Goal: Task Accomplishment & Management: Complete application form

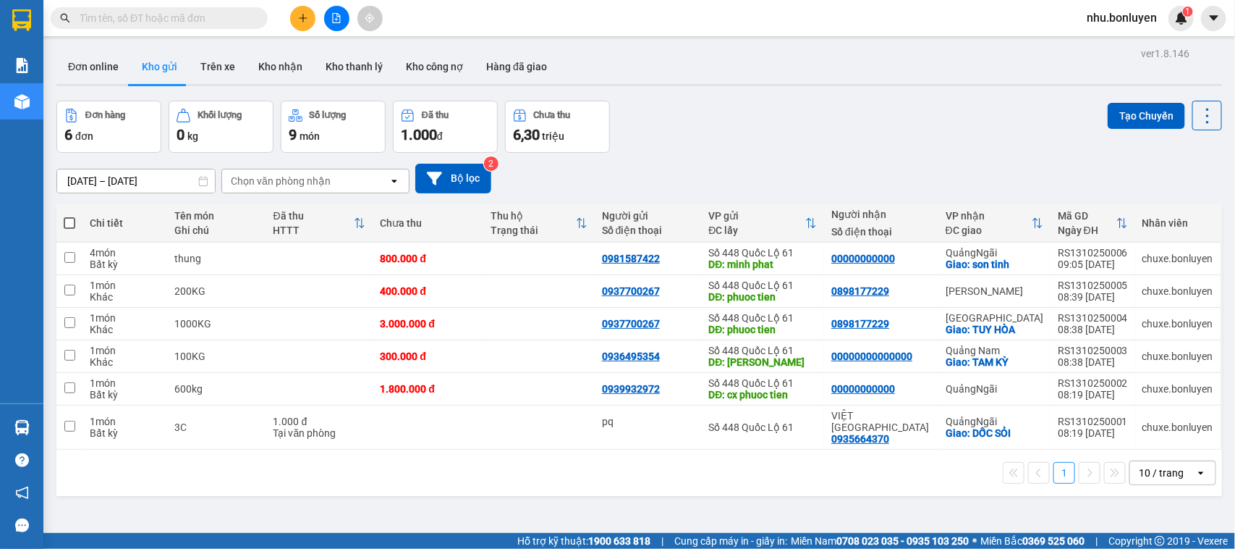
click at [297, 20] on button at bounding box center [302, 18] width 25 height 25
click at [301, 19] on icon "plus" at bounding box center [303, 18] width 10 height 10
click at [298, 22] on icon "plus" at bounding box center [303, 18] width 10 height 10
click at [327, 51] on div "Tạo đơn hàng" at bounding box center [353, 55] width 109 height 28
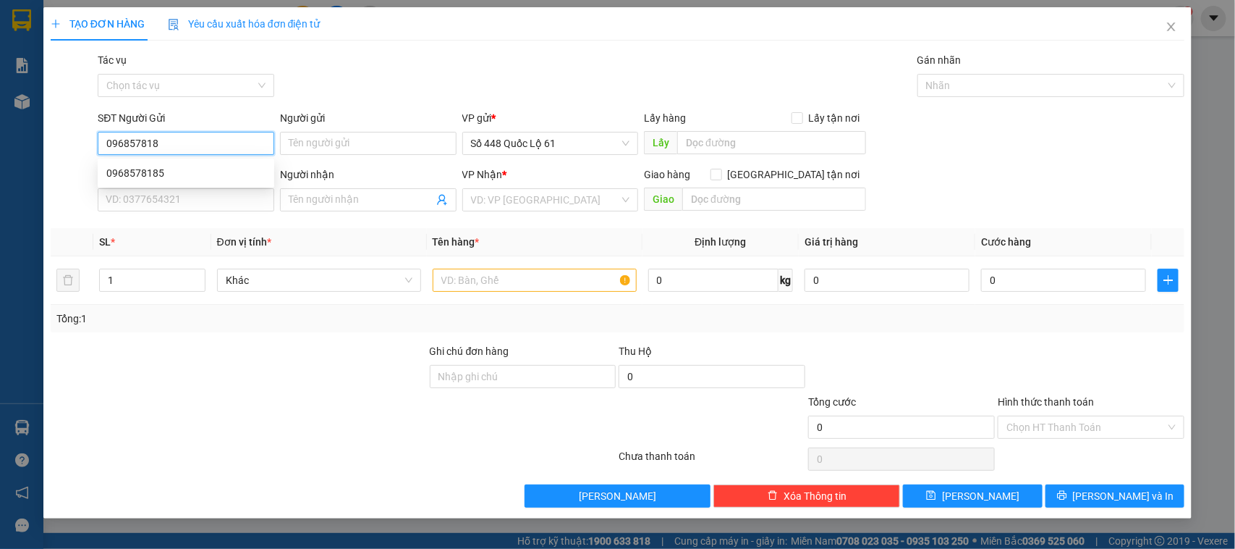
type input "0968578185"
click at [150, 175] on div "0968578185" at bounding box center [185, 173] width 159 height 16
type input "0943361832"
checkbox input "true"
type input "CX [PERSON_NAME]"
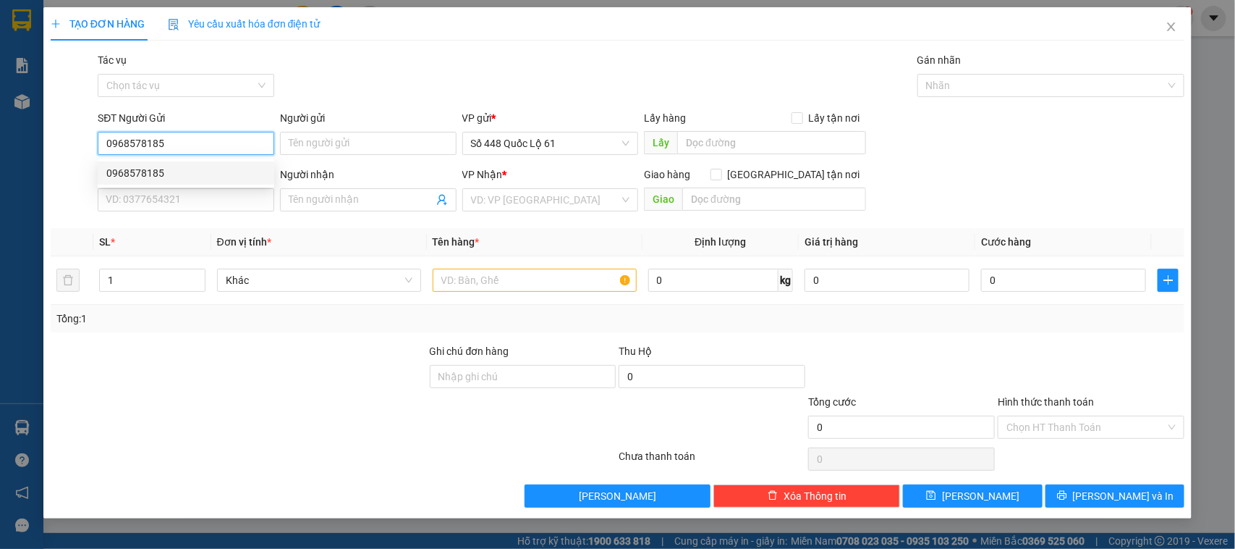
type input "27.970.000"
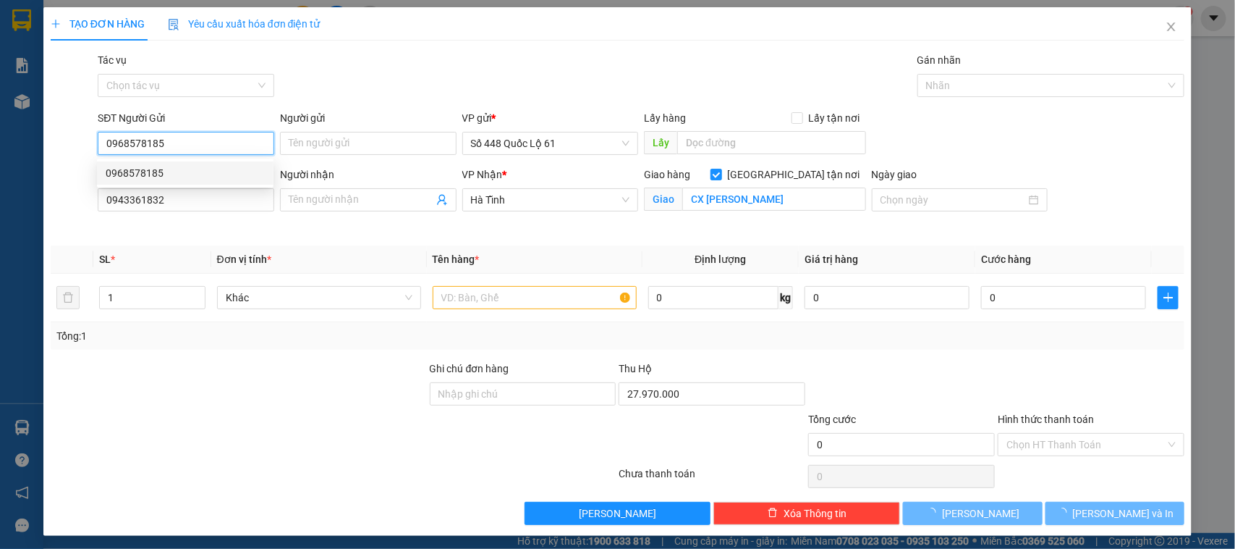
type input "1.600.000"
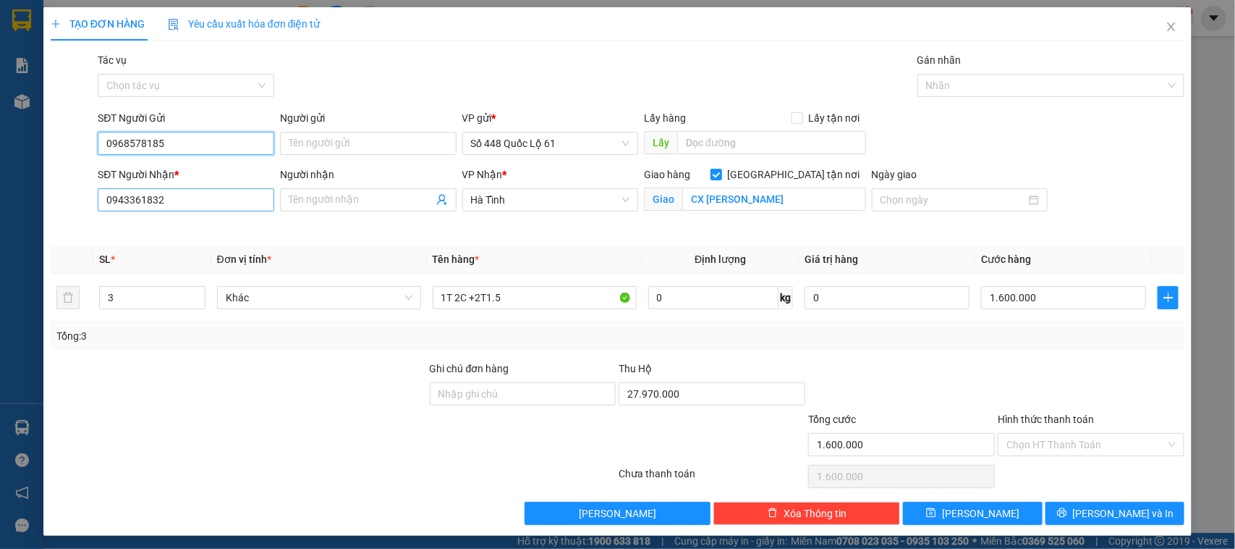
type input "0968578185"
click at [169, 199] on input "0943361832" at bounding box center [186, 199] width 177 height 23
type input "0"
type input "0981486419"
click at [357, 229] on div "Người nhận Tên người nhận" at bounding box center [368, 200] width 182 height 68
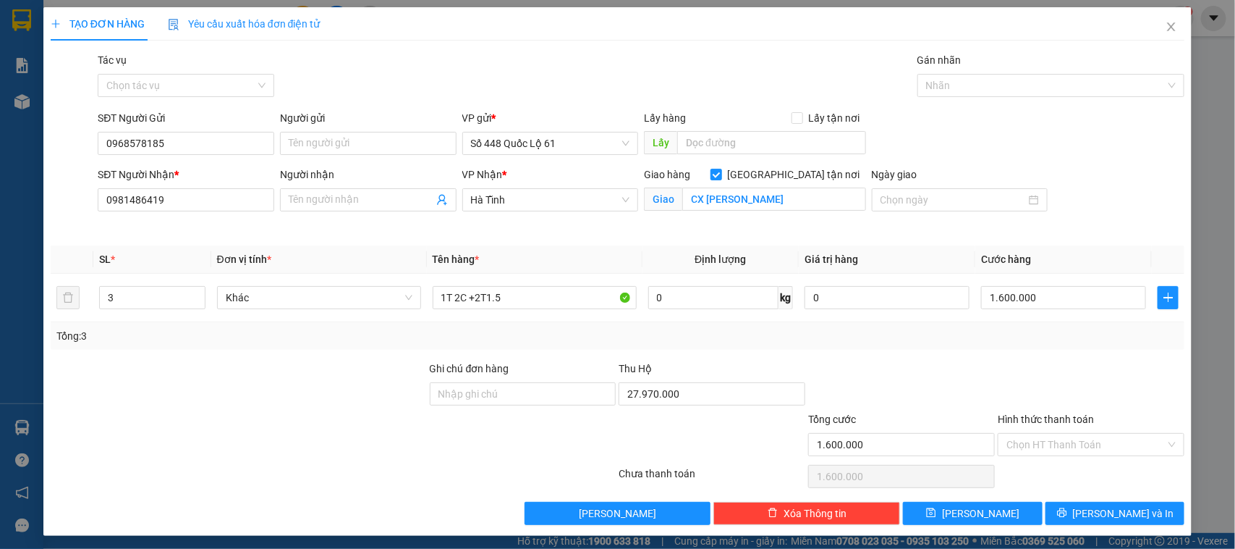
drag, startPoint x: 511, startPoint y: 235, endPoint x: 532, endPoint y: 214, distance: 29.7
click at [514, 234] on div "VP Nhận * Hà Tĩnh" at bounding box center [551, 200] width 182 height 68
click at [532, 208] on span "Hà Tĩnh" at bounding box center [550, 200] width 159 height 22
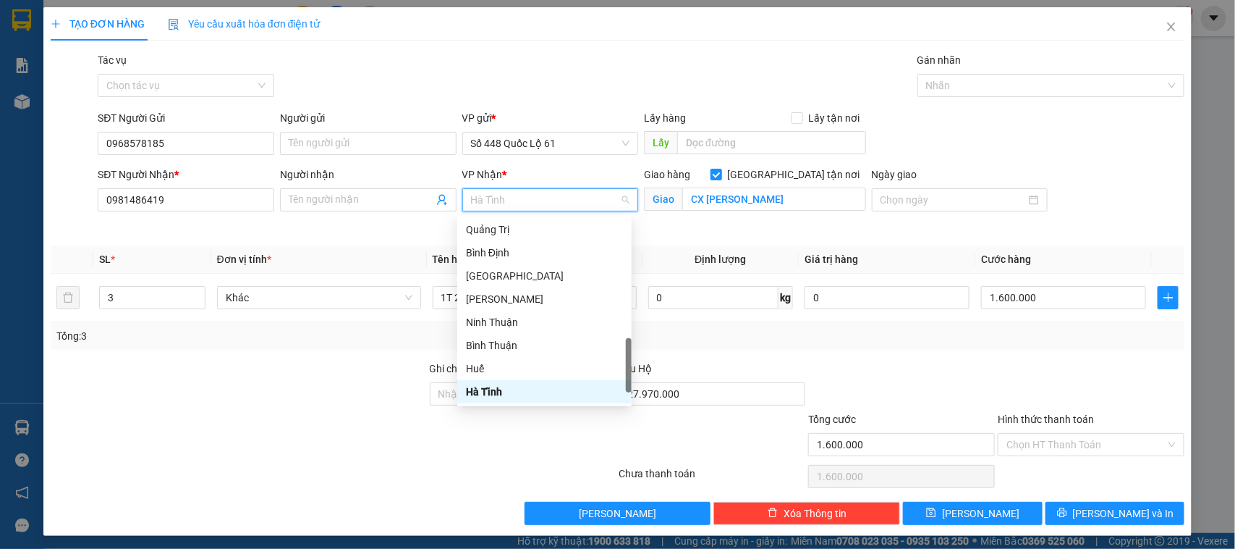
type input "Q"
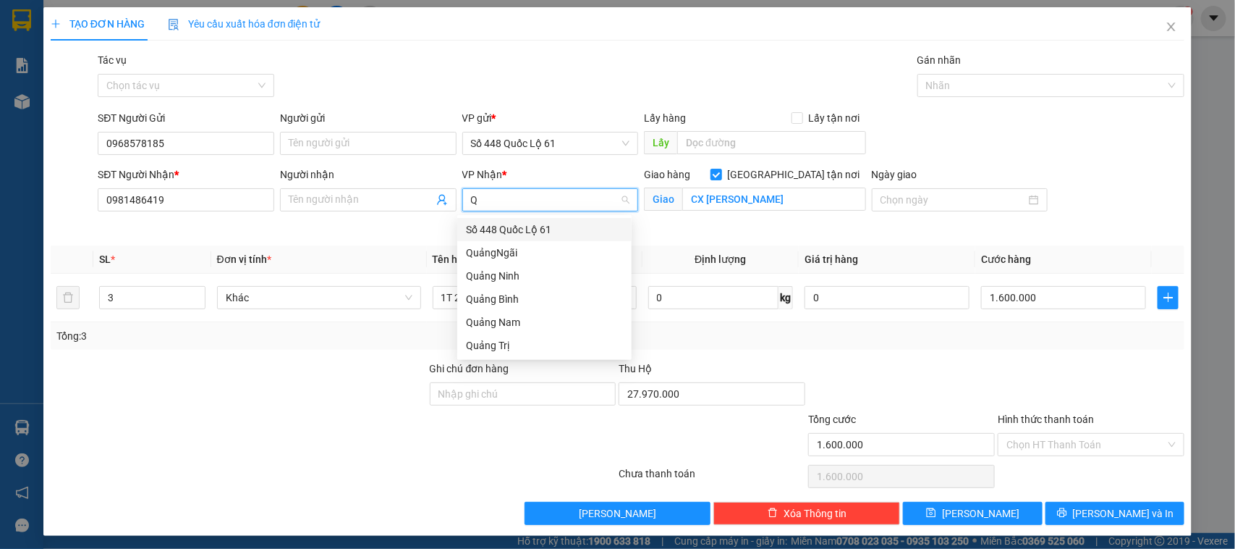
scroll to position [0, 0]
click at [500, 255] on div "QuảngNgãi" at bounding box center [544, 253] width 157 height 16
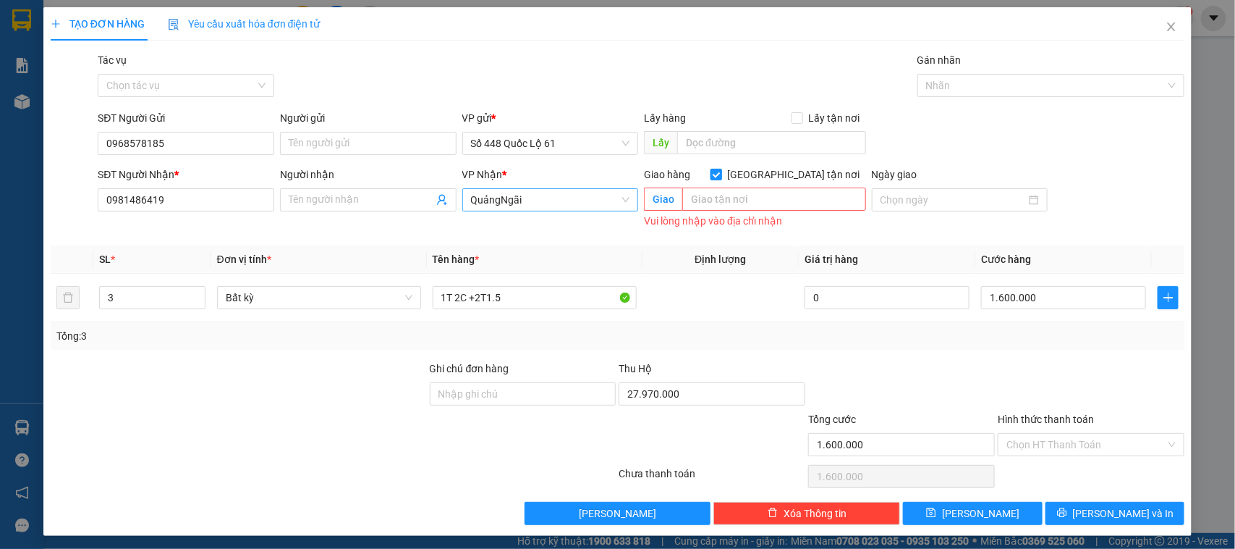
click at [721, 175] on input "[GEOGRAPHIC_DATA] tận nơi" at bounding box center [716, 174] width 10 height 10
checkbox input "false"
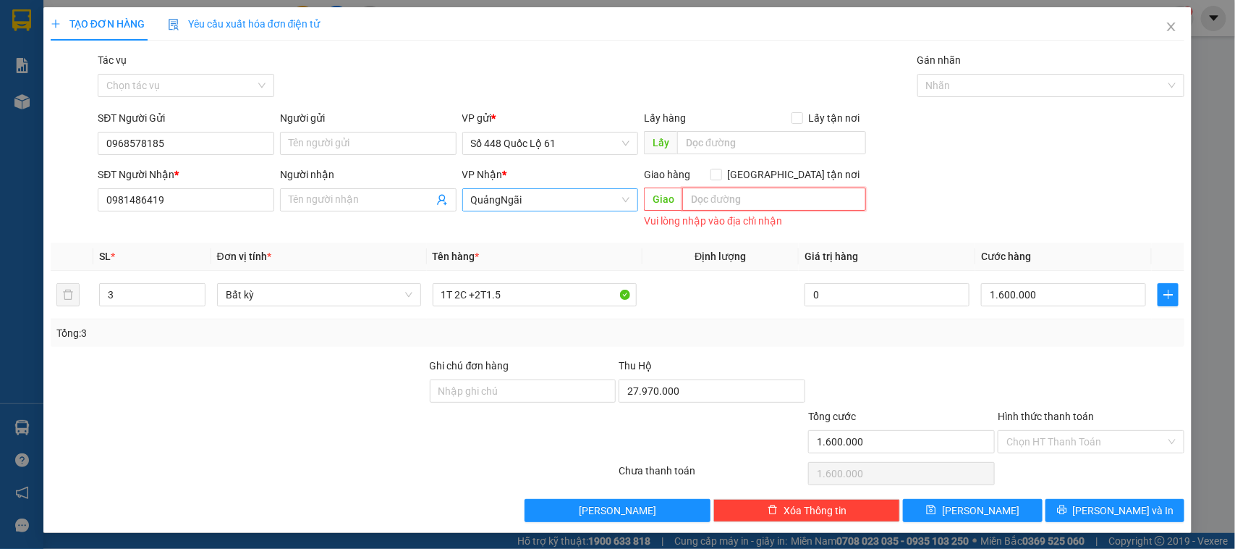
click at [711, 199] on input "text" at bounding box center [774, 198] width 184 height 23
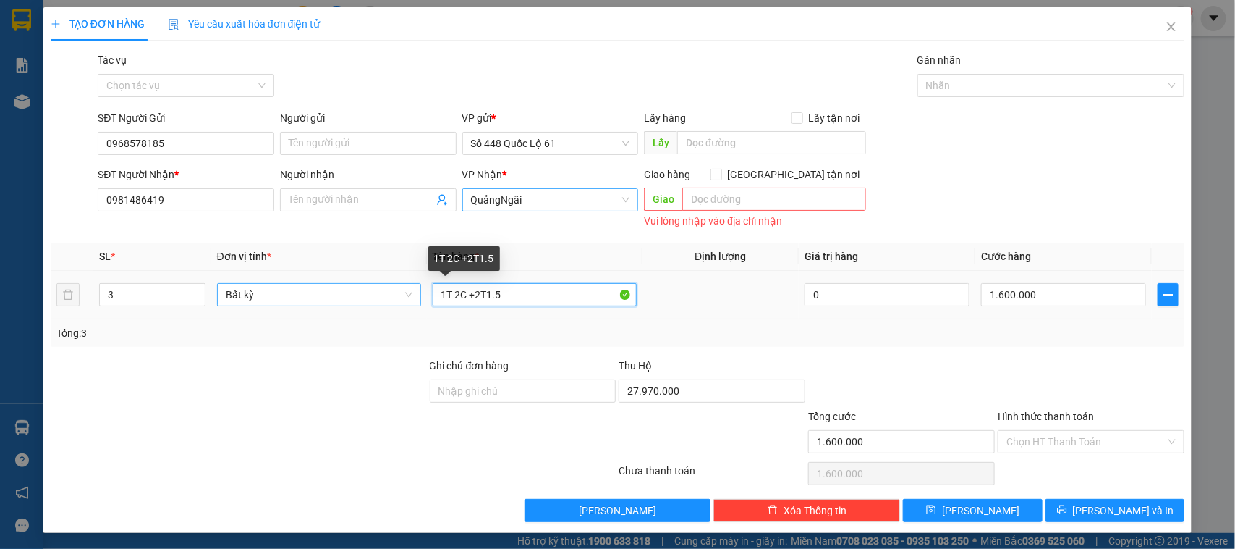
drag, startPoint x: 523, startPoint y: 298, endPoint x: 394, endPoint y: 298, distance: 128.1
click at [394, 298] on tr "3 Bất kỳ 1T 2C +2T1.5 0 1.600.000" at bounding box center [618, 295] width 1135 height 48
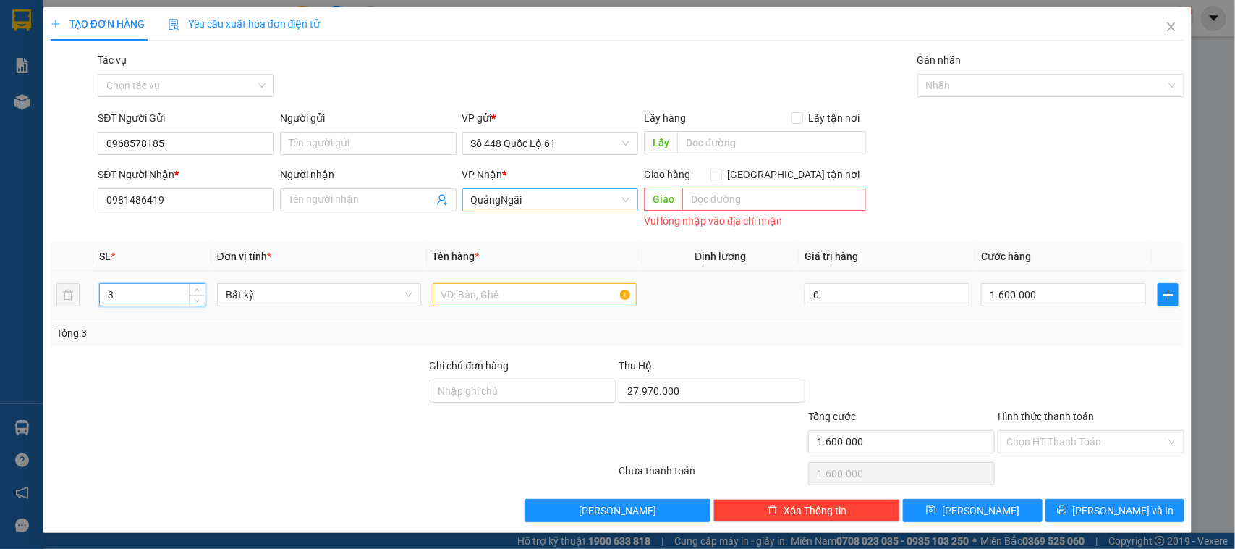
click at [134, 295] on input "3" at bounding box center [152, 295] width 105 height 22
type input "1"
click at [465, 304] on input "text" at bounding box center [535, 294] width 204 height 23
type input "0"
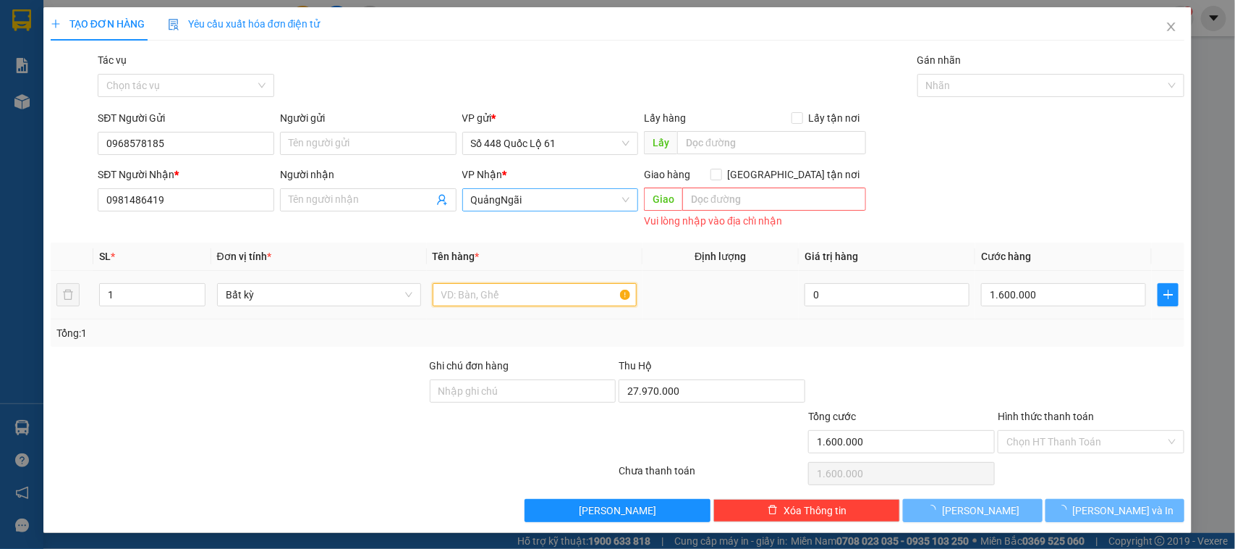
type input "0"
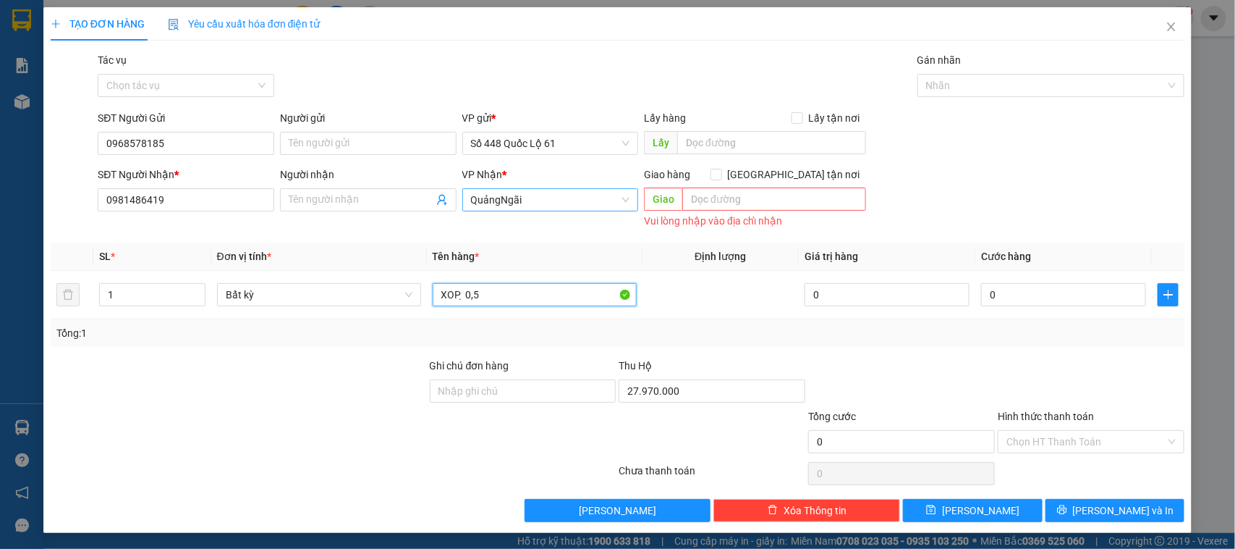
type input "XOP ̣ 0,5"
click at [520, 224] on div "VP Nhận * QuảngNgãi" at bounding box center [551, 198] width 182 height 65
click at [762, 203] on input "text" at bounding box center [774, 198] width 184 height 23
type input "Q"
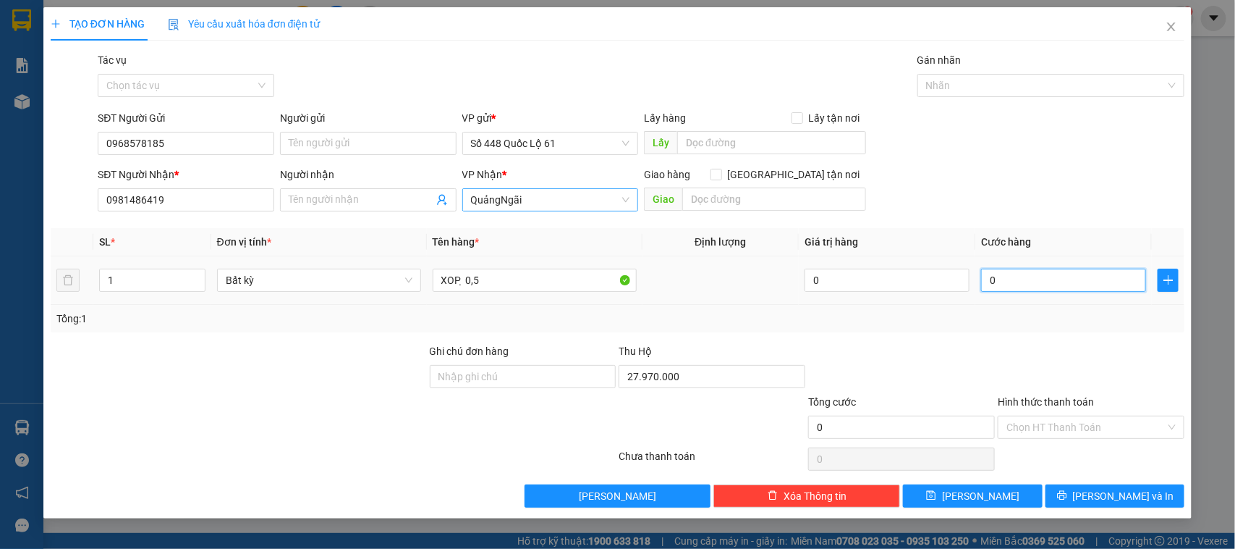
click at [1014, 279] on input "0" at bounding box center [1063, 279] width 165 height 23
type input "2"
type input "20"
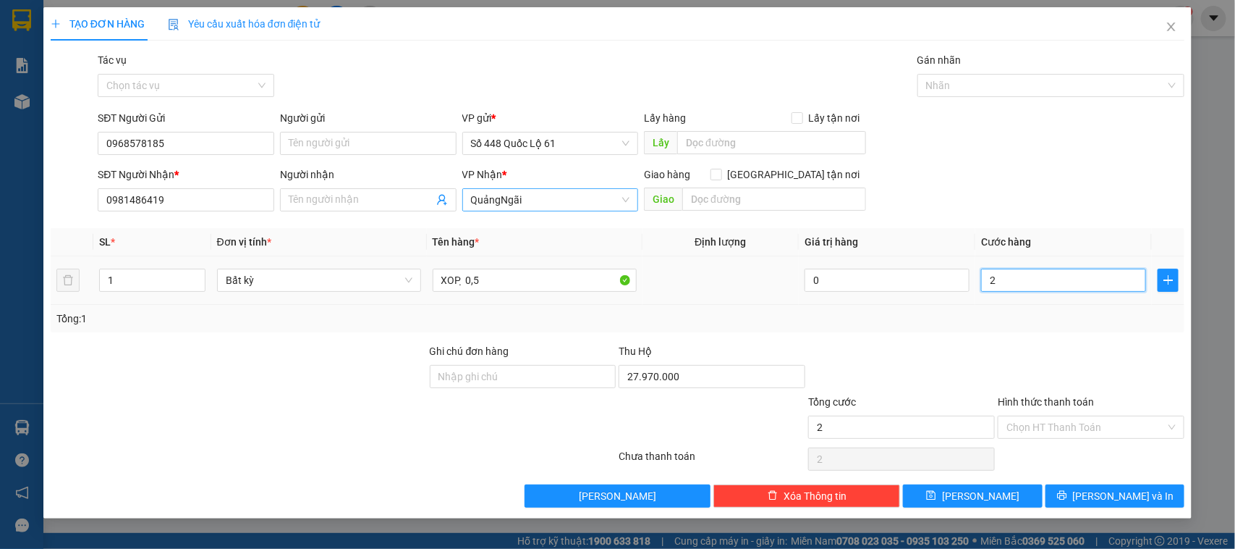
type input "20"
type input "200"
type input "2.000"
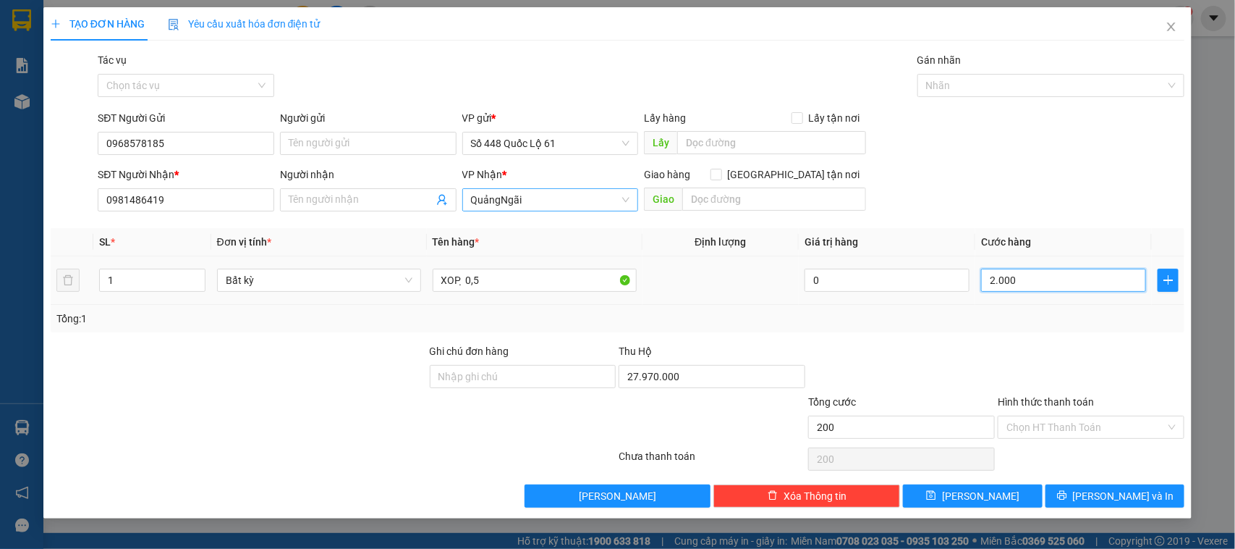
type input "2.000"
type input "20.000"
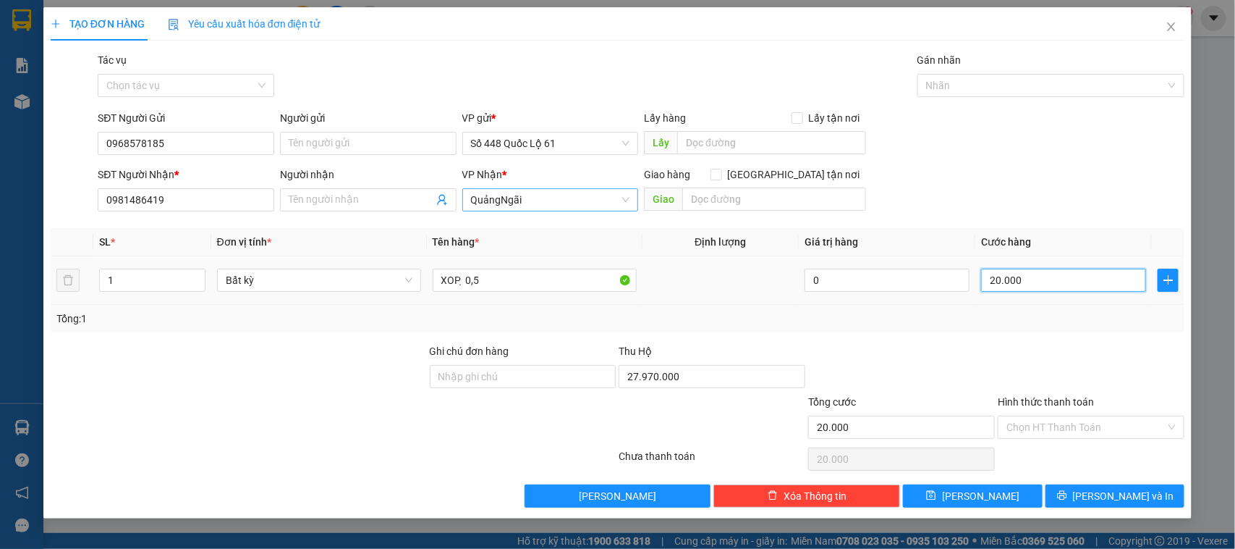
type input "200.000"
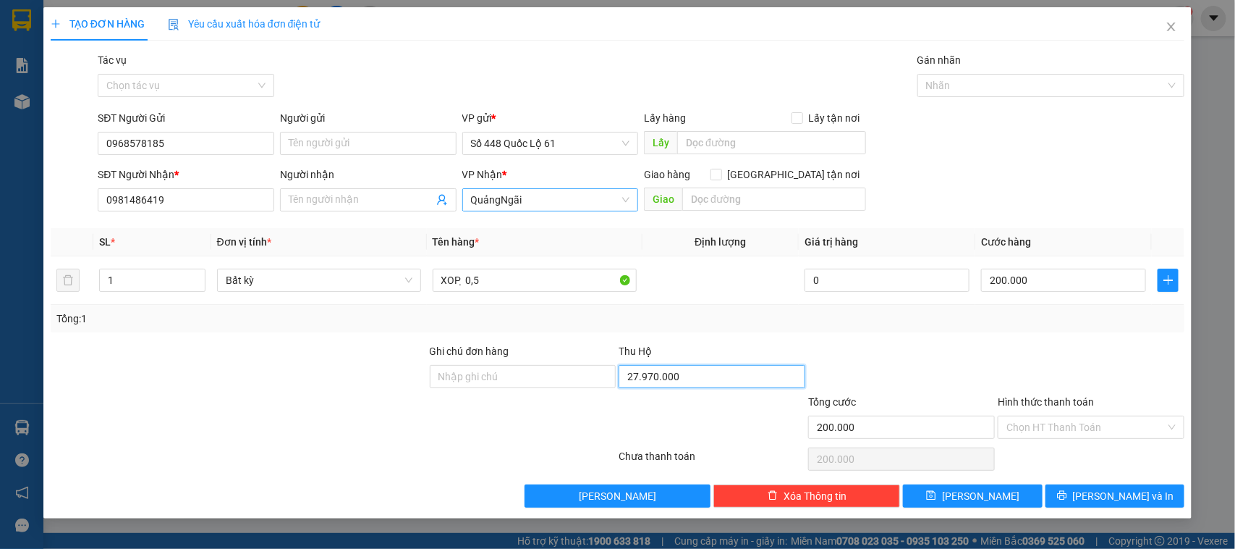
click at [707, 379] on input "27.970.000" at bounding box center [712, 376] width 187 height 23
type input "1.500.000"
drag, startPoint x: 745, startPoint y: 414, endPoint x: 787, endPoint y: 428, distance: 44.4
click at [746, 414] on div at bounding box center [712, 419] width 190 height 51
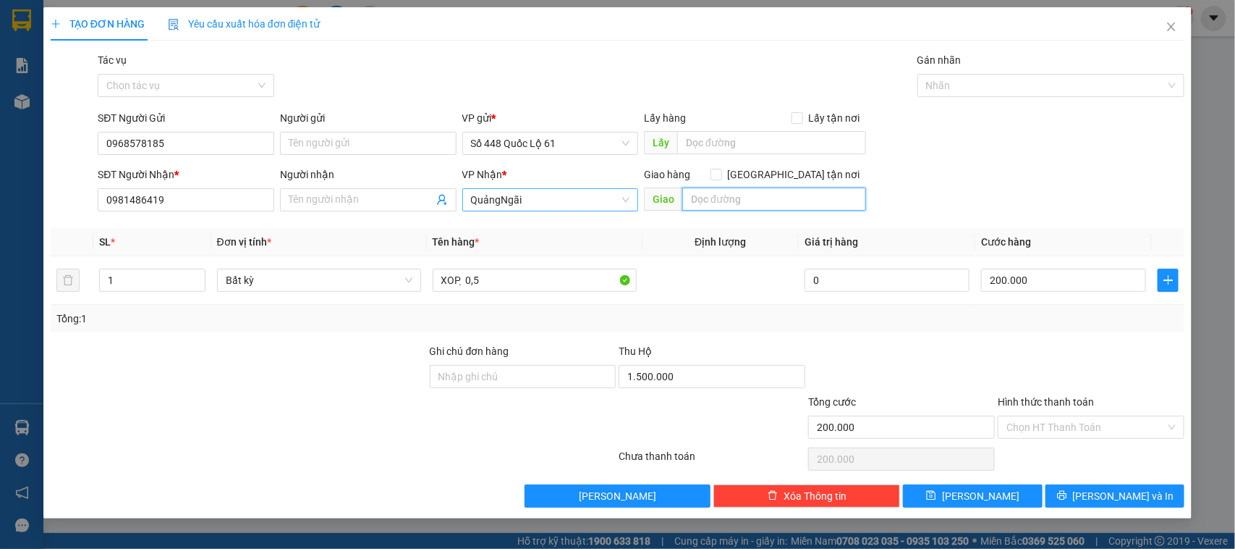
click at [744, 203] on input "text" at bounding box center [774, 198] width 184 height 23
click at [1115, 496] on span "[PERSON_NAME] và In" at bounding box center [1123, 496] width 101 height 16
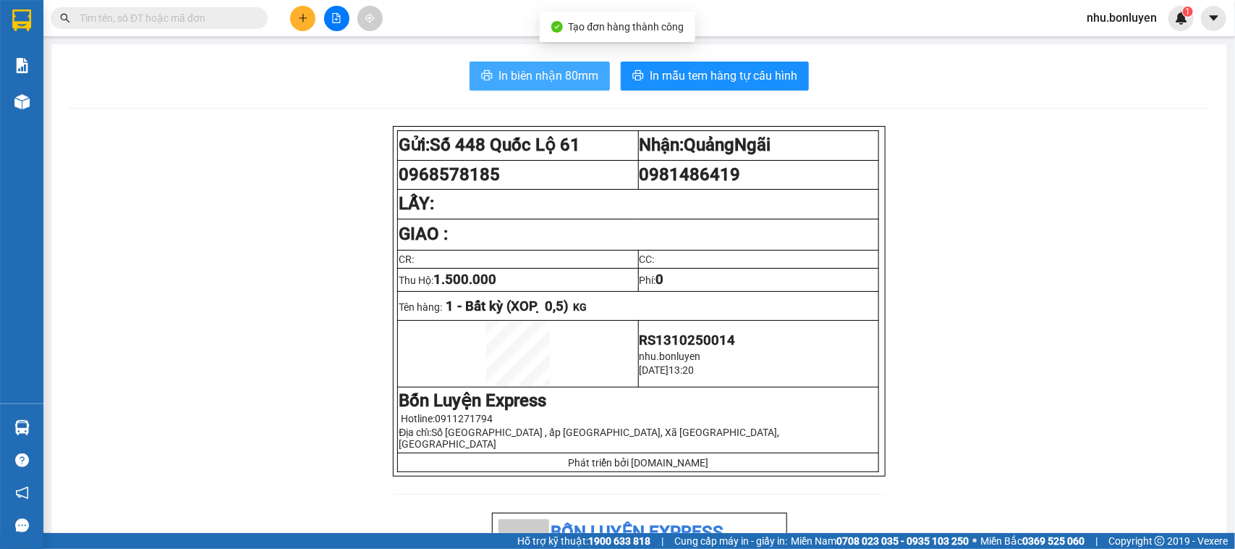
click at [541, 64] on button "In biên nhận 80mm" at bounding box center [540, 76] width 140 height 29
click at [305, 15] on icon "plus" at bounding box center [303, 18] width 10 height 10
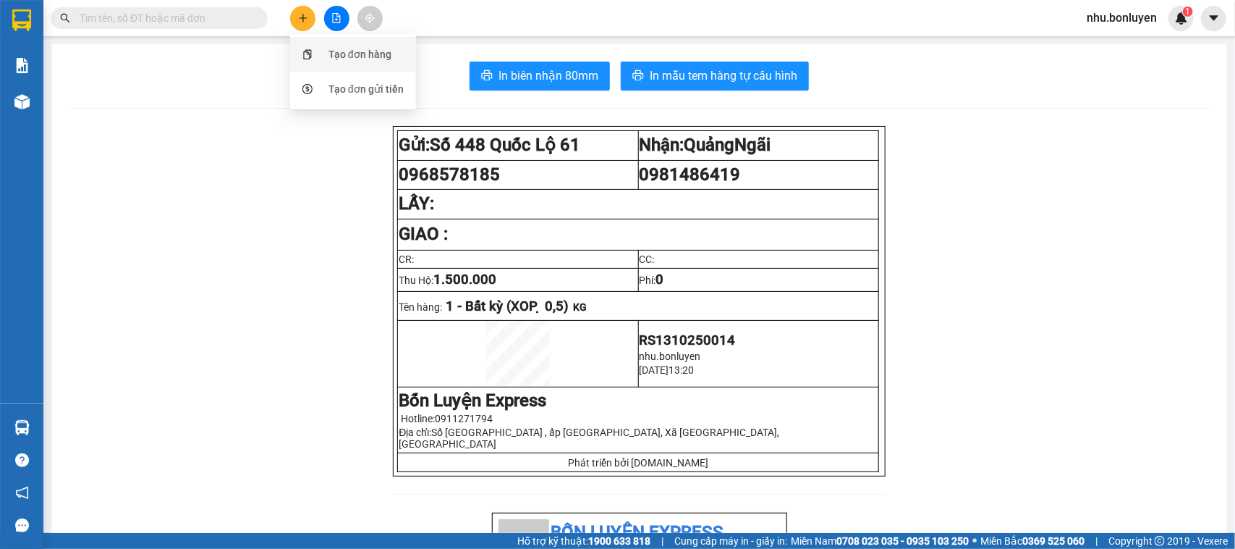
click at [337, 56] on div "Tạo đơn hàng" at bounding box center [360, 54] width 63 height 16
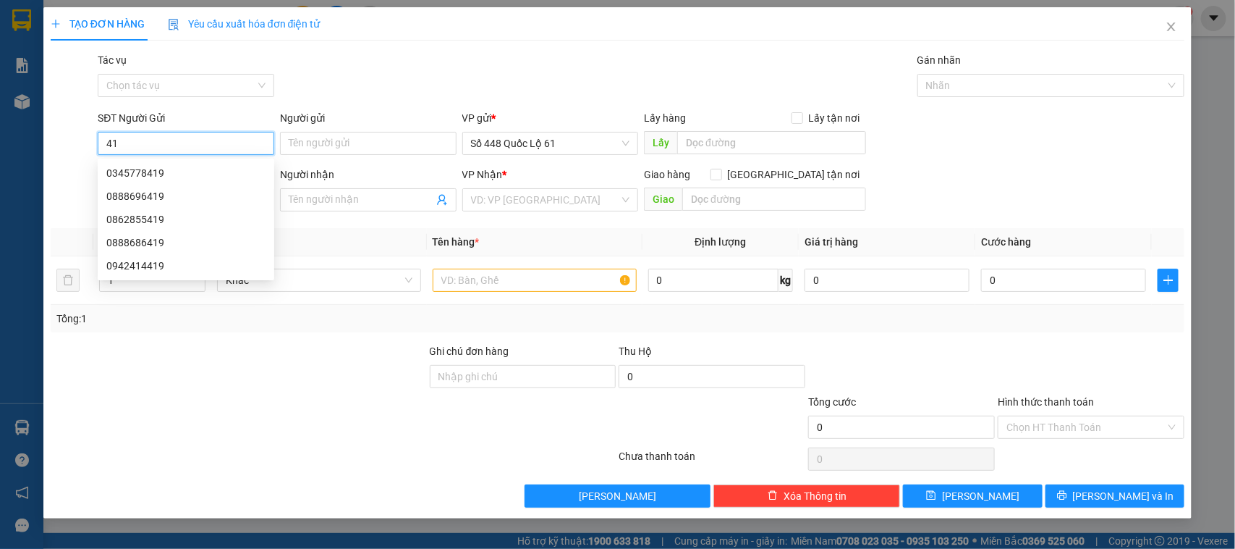
type input "4"
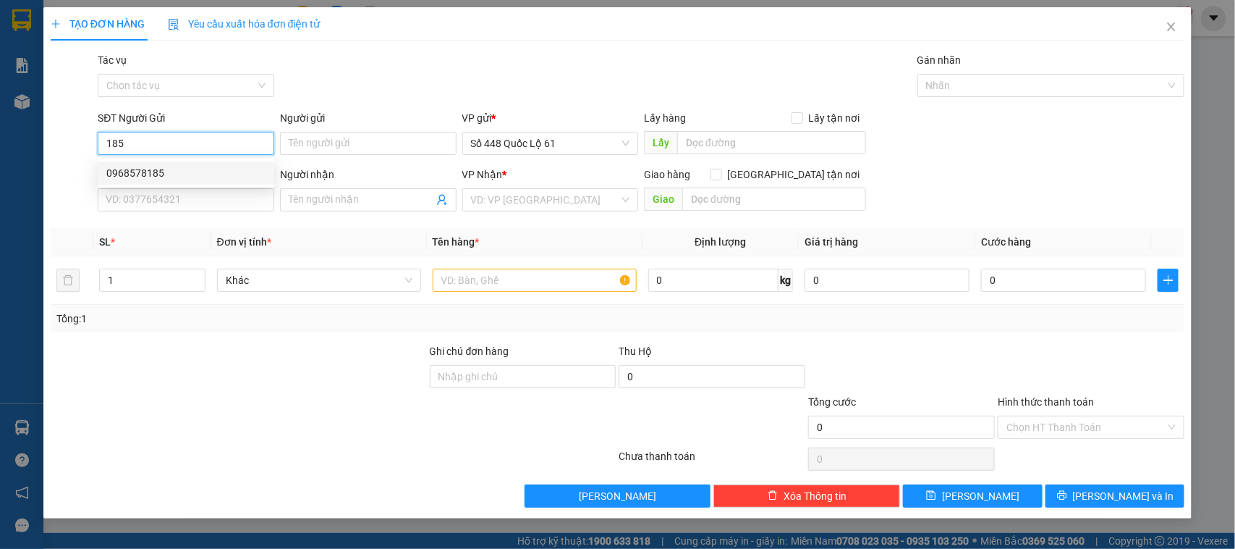
click at [164, 174] on div "0968578185" at bounding box center [185, 173] width 159 height 16
type input "0968578185"
type input "0981486419"
type input "1.500.000"
type input "200.000"
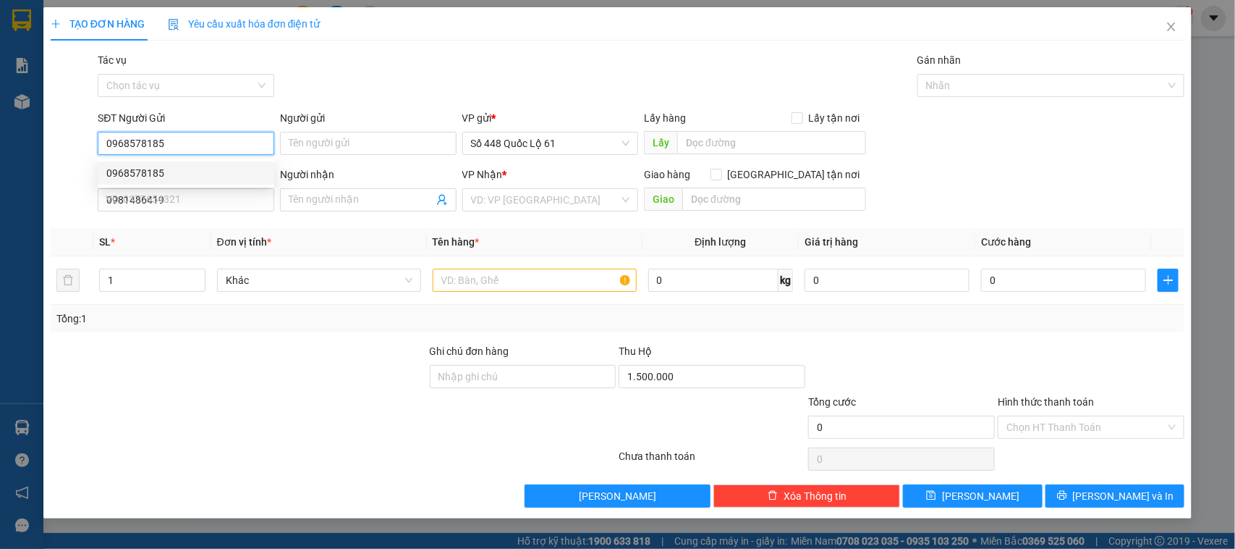
type input "200.000"
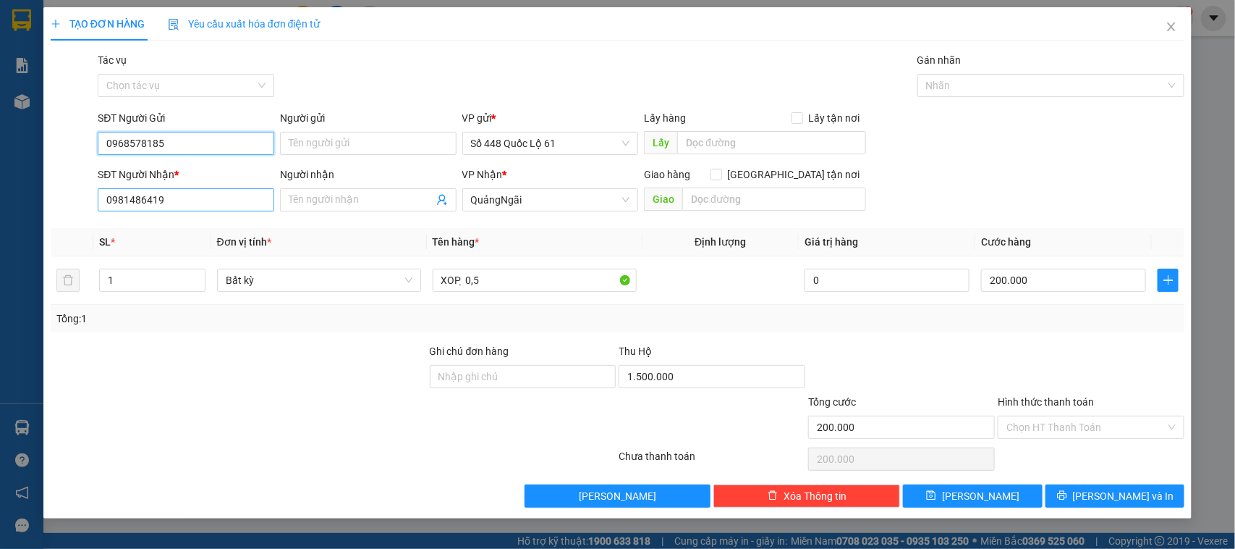
type input "0968578185"
click at [169, 203] on input "0981486419" at bounding box center [186, 199] width 177 height 23
type input "0"
click at [138, 232] on div "0981888237" at bounding box center [185, 229] width 159 height 16
type input "0981888237"
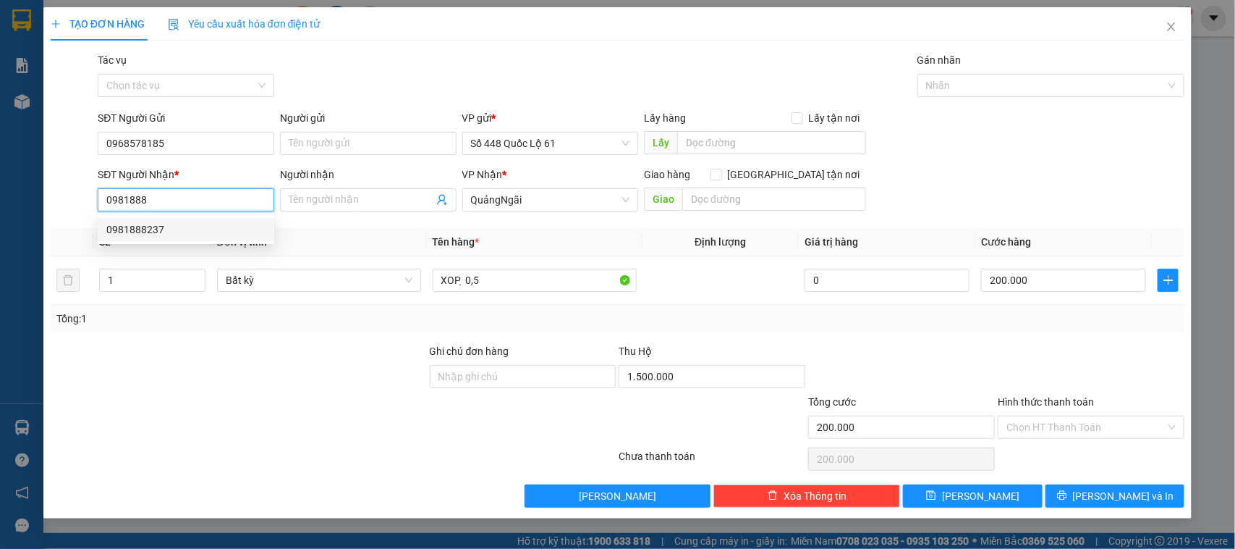
type input "1.700.000"
type input "400.000"
type input "0981888237"
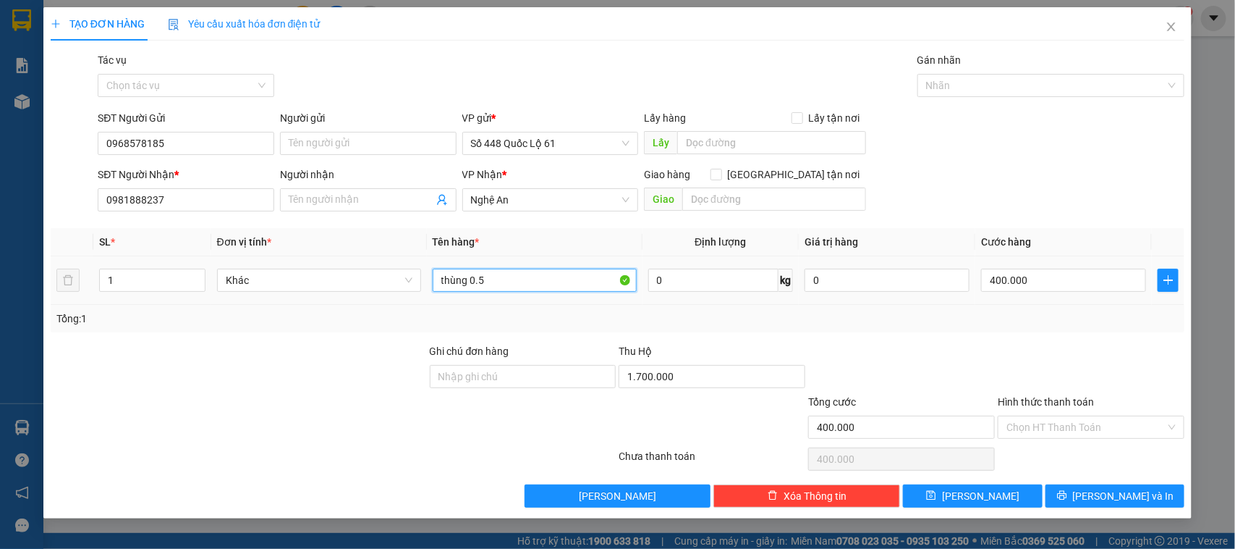
click at [468, 286] on input "thùng 0.5" at bounding box center [535, 279] width 204 height 23
click at [482, 282] on input "thùng 0.5" at bounding box center [535, 279] width 204 height 23
type input "thùng 1C"
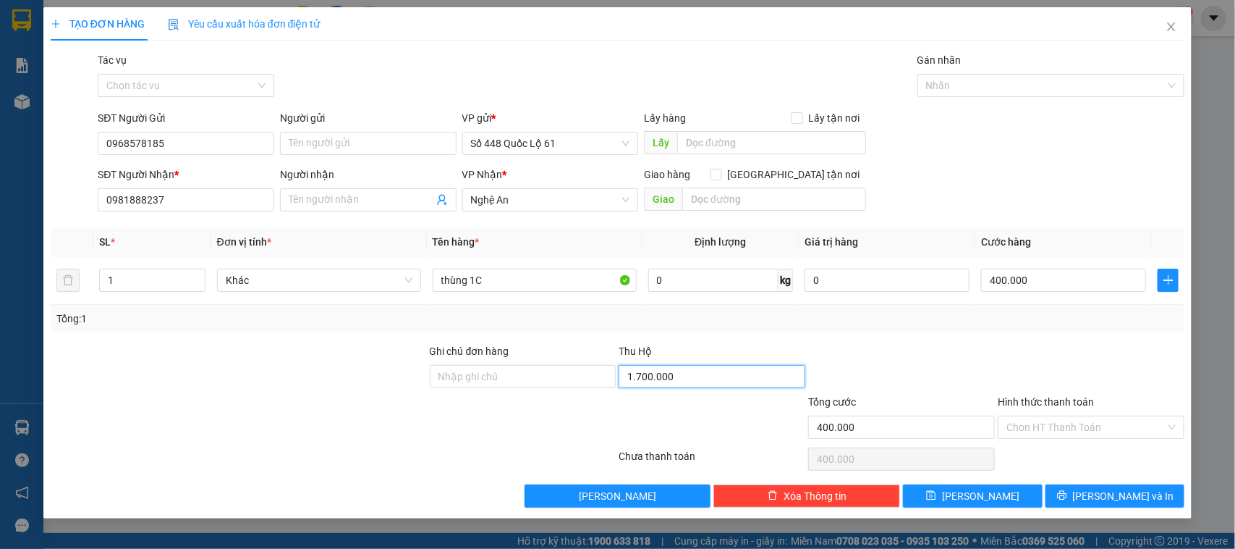
click at [692, 381] on input "1.700.000" at bounding box center [712, 376] width 187 height 23
type input "2.750.000"
click at [1067, 493] on icon "printer" at bounding box center [1062, 495] width 10 height 10
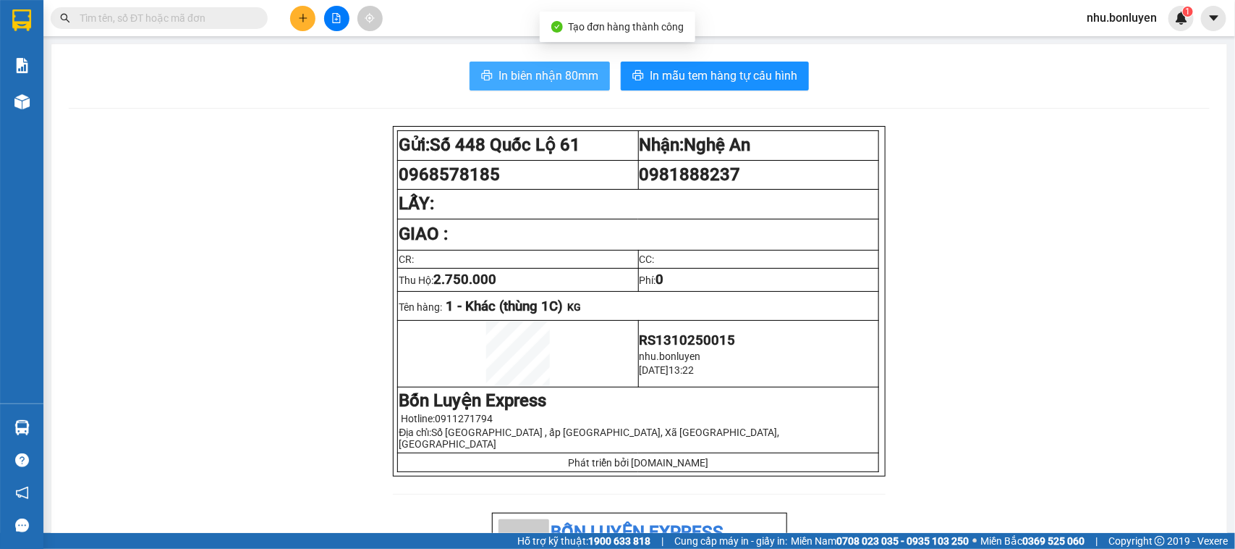
click at [512, 81] on span "In biên nhận 80mm" at bounding box center [549, 76] width 100 height 18
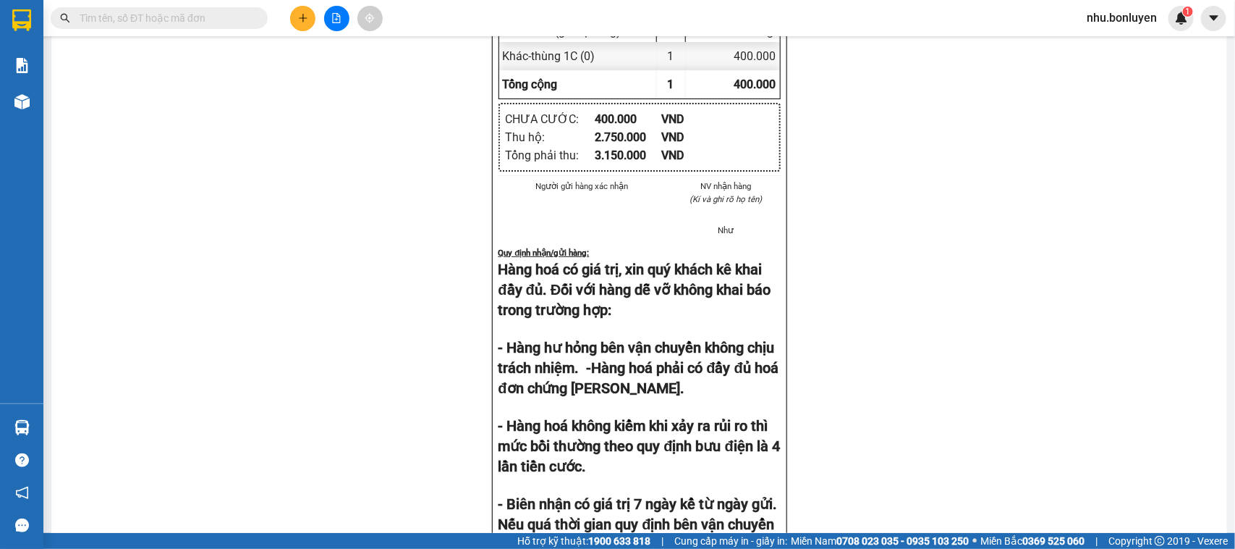
scroll to position [995, 0]
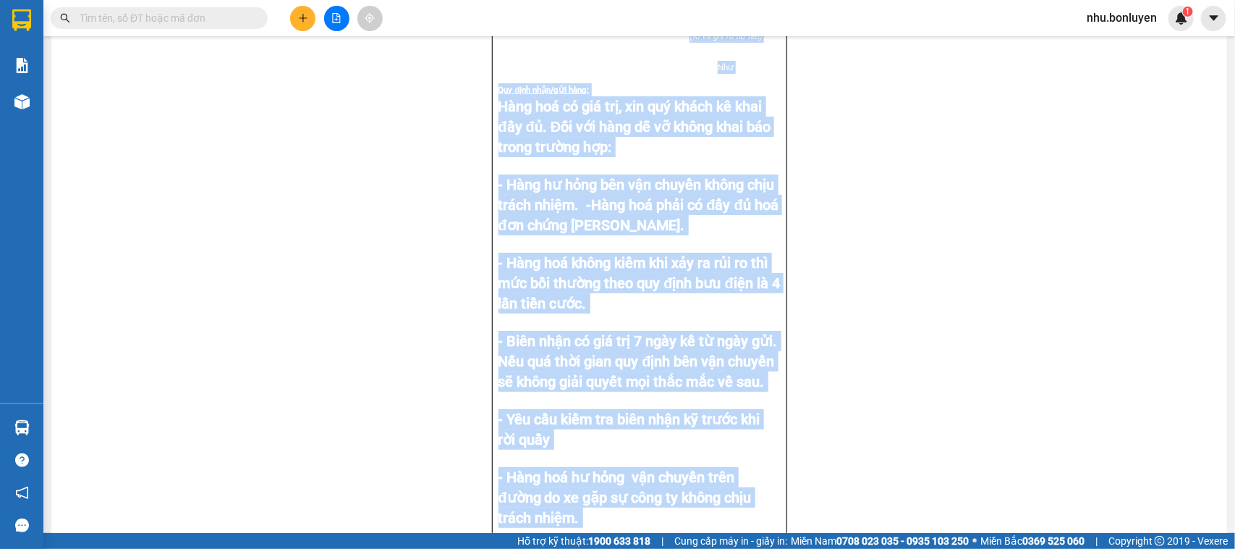
click at [4, 548] on html "Kết quả tìm kiếm ( 0 ) Bộ lọc No Data nhu.bonluyen 1 Báo cáo Kho hàng mới Hàng …" at bounding box center [617, 274] width 1235 height 549
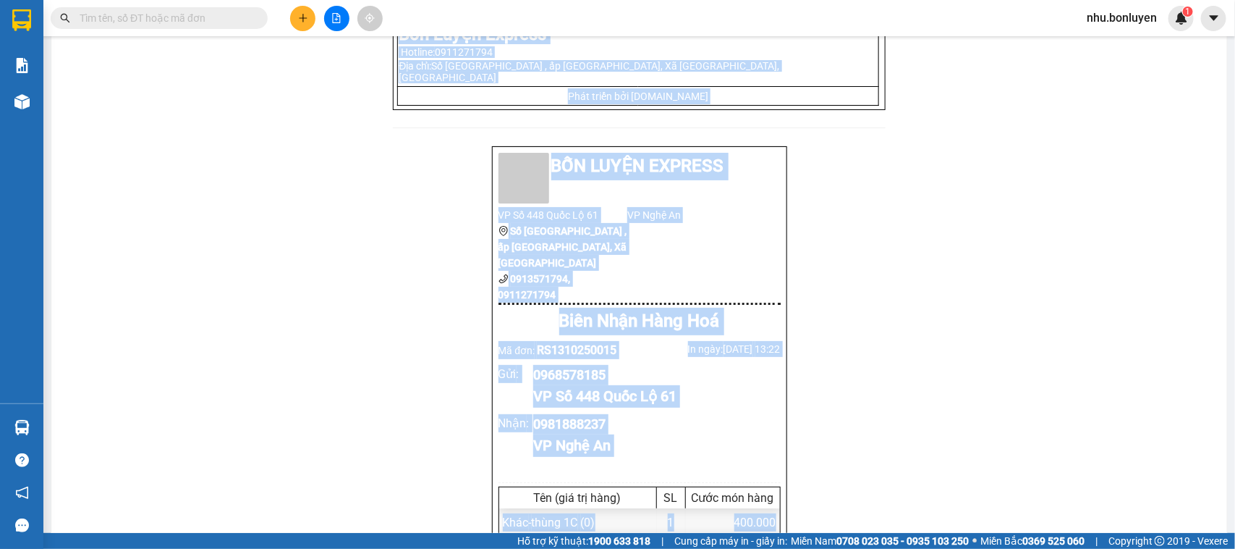
scroll to position [362, 0]
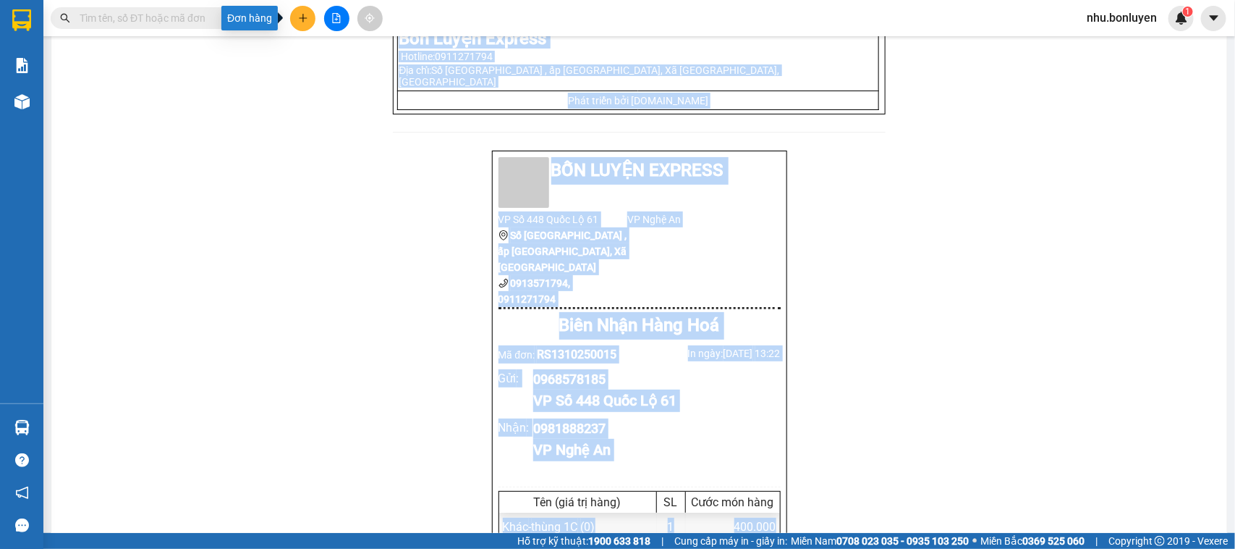
click at [295, 12] on button at bounding box center [302, 18] width 25 height 25
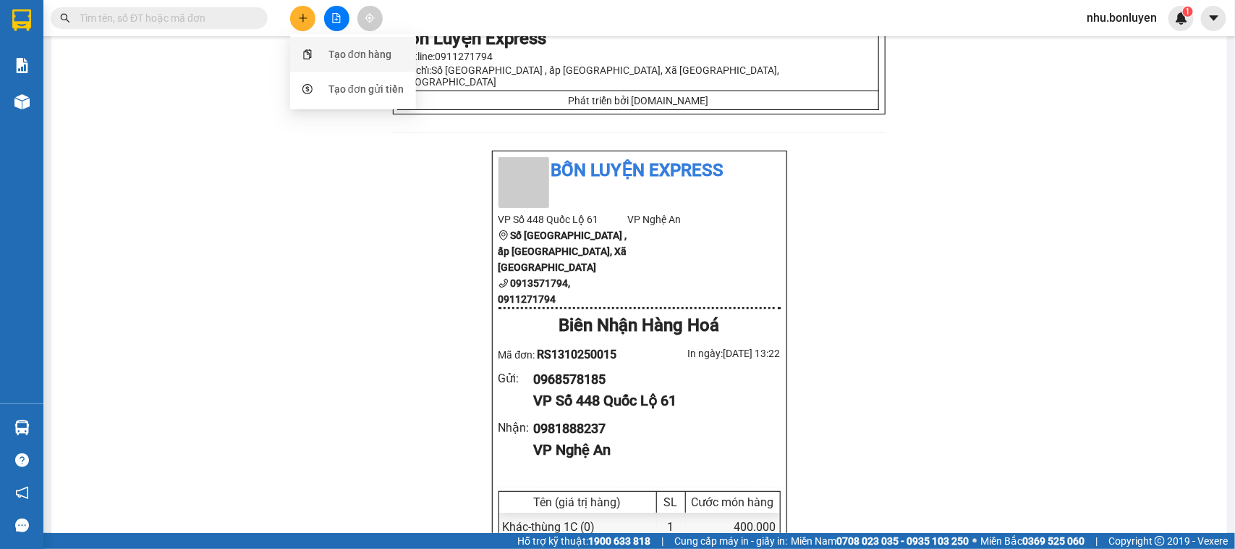
click at [355, 51] on div "Tạo đơn hàng" at bounding box center [360, 54] width 63 height 16
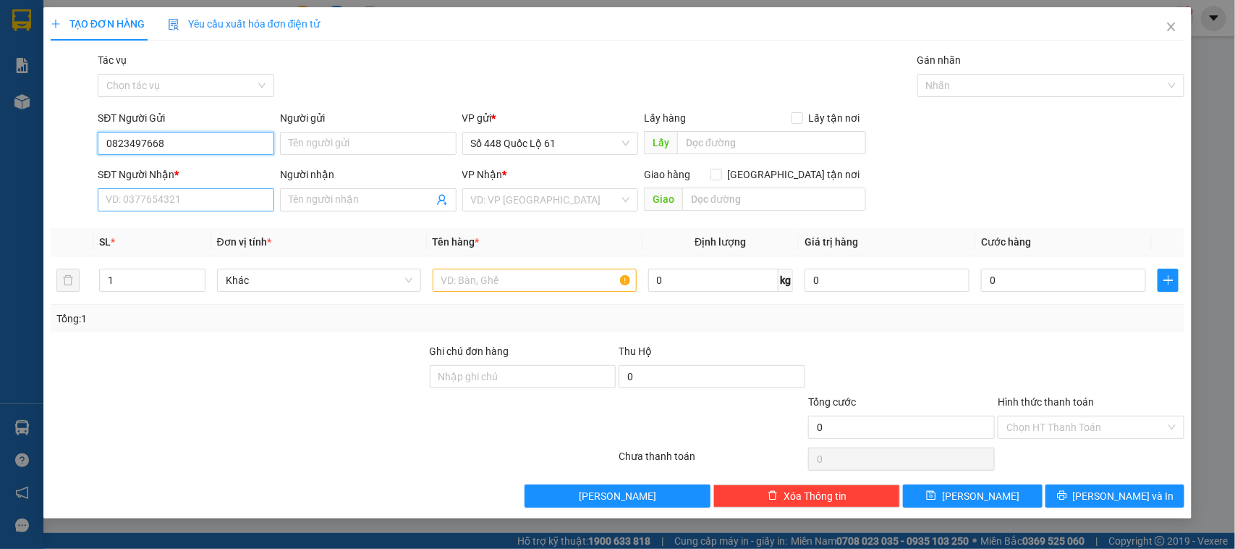
type input "0823497668"
click at [164, 205] on input "SĐT Người Nhận *" at bounding box center [186, 199] width 177 height 23
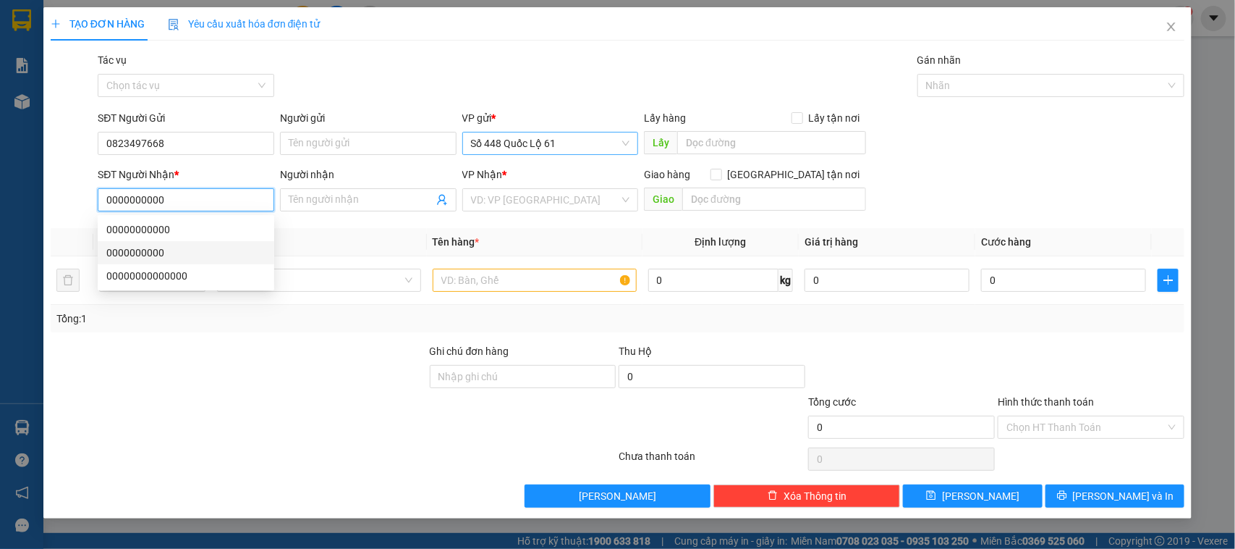
click at [588, 152] on span "Số 448 Quốc Lộ 61" at bounding box center [550, 143] width 159 height 22
type input "0000000000"
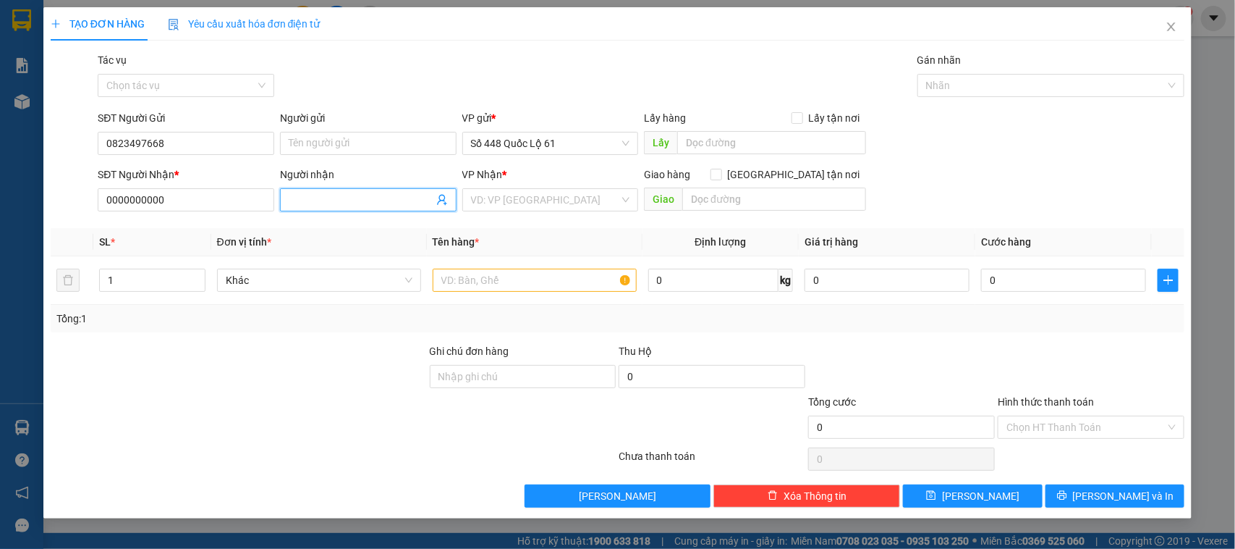
click at [342, 200] on input "Người nhận" at bounding box center [361, 200] width 145 height 16
click at [562, 134] on span "Số 448 Quốc Lộ 61" at bounding box center [550, 143] width 159 height 22
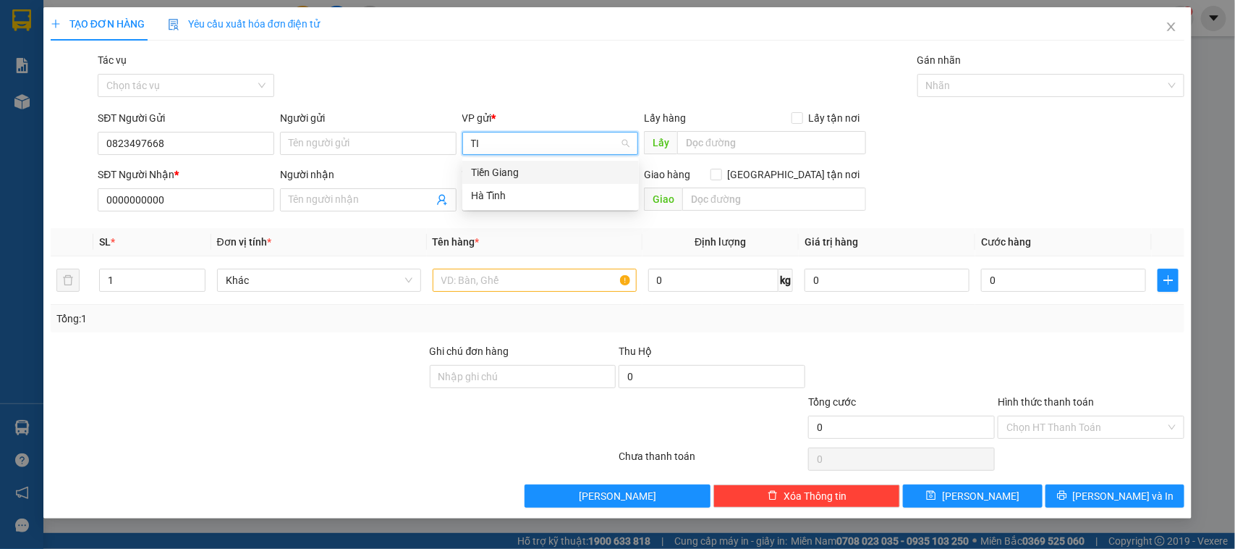
type input "TIE"
click at [504, 177] on div "Tiền Giang" at bounding box center [550, 172] width 159 height 16
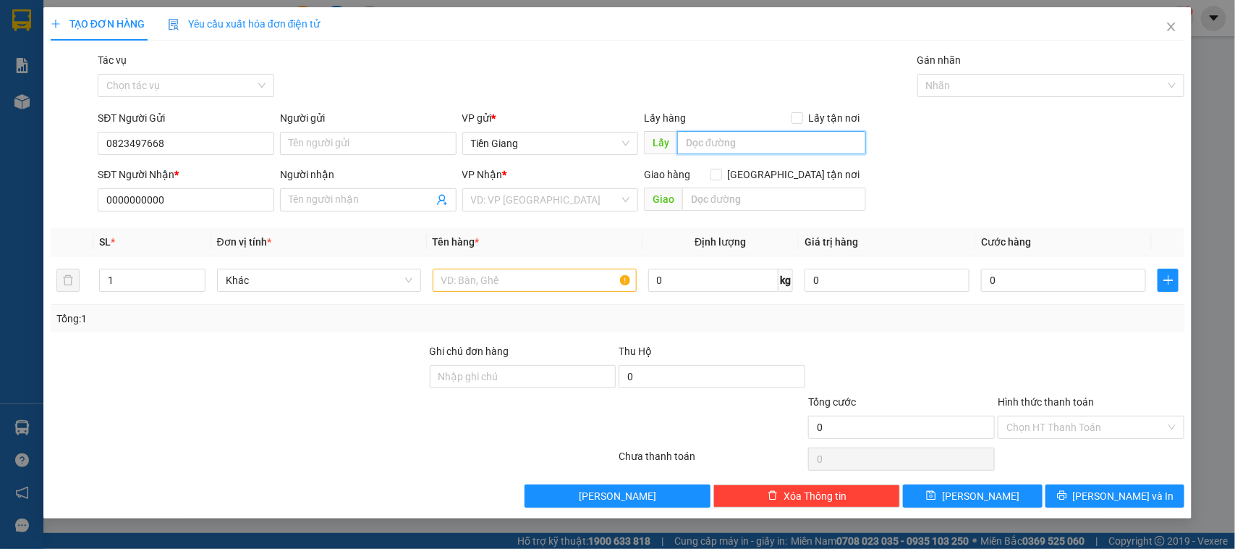
click at [779, 135] on input "text" at bounding box center [771, 142] width 189 height 23
click at [808, 113] on span "Lấy tận nơi" at bounding box center [834, 118] width 63 height 16
click at [802, 113] on input "Lấy tận nơi" at bounding box center [797, 117] width 10 height 10
click at [790, 145] on input "text" at bounding box center [771, 142] width 189 height 23
click at [813, 112] on span "Lấy tận nơi" at bounding box center [834, 118] width 63 height 16
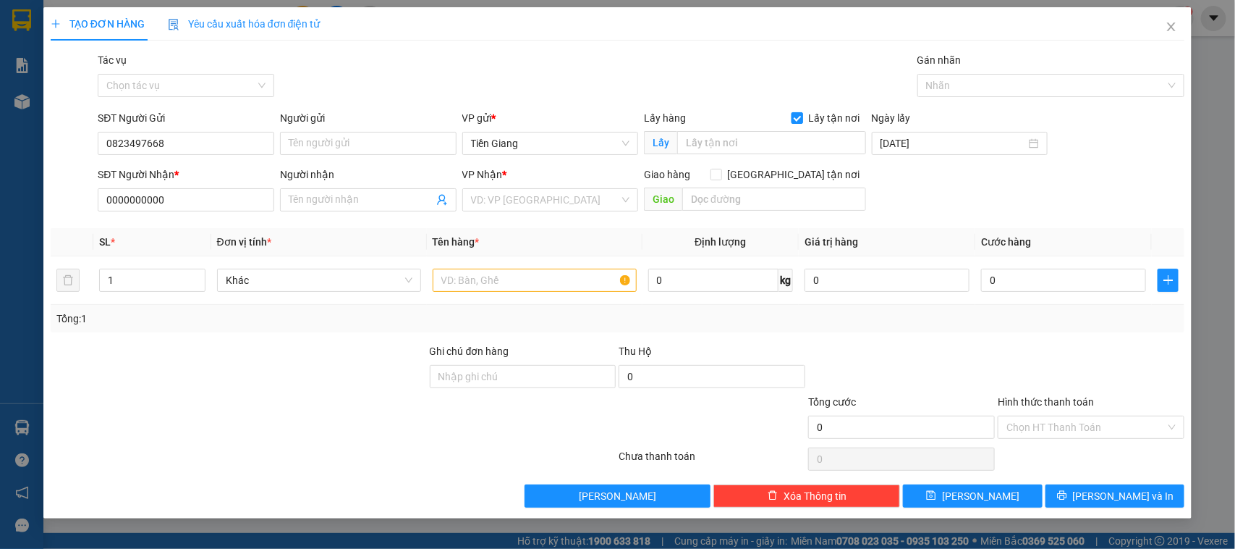
click at [802, 112] on input "Lấy tận nơi" at bounding box center [797, 117] width 10 height 10
checkbox input "false"
click at [737, 140] on input "text" at bounding box center [771, 142] width 189 height 23
click at [558, 200] on input "search" at bounding box center [545, 200] width 149 height 22
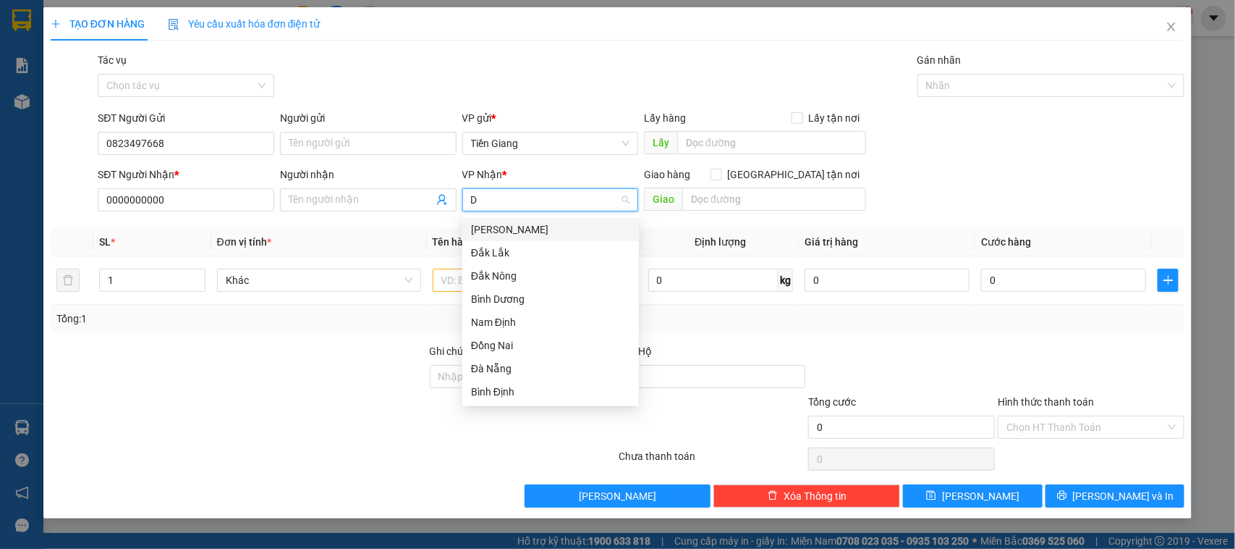
type input "DA"
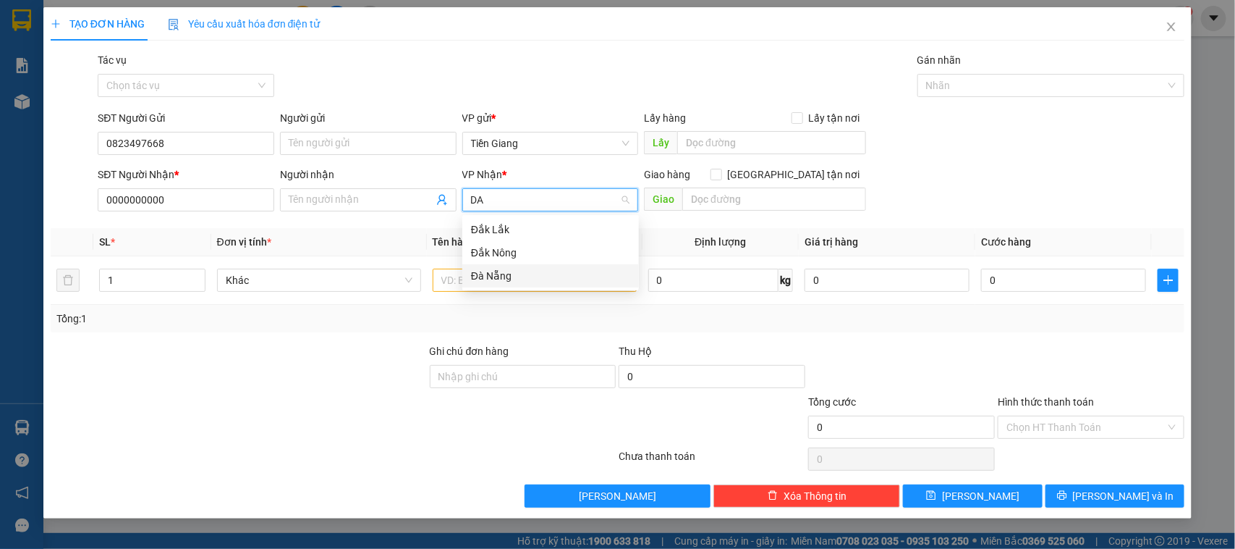
click at [497, 268] on div "Đà Nẵng" at bounding box center [550, 276] width 159 height 16
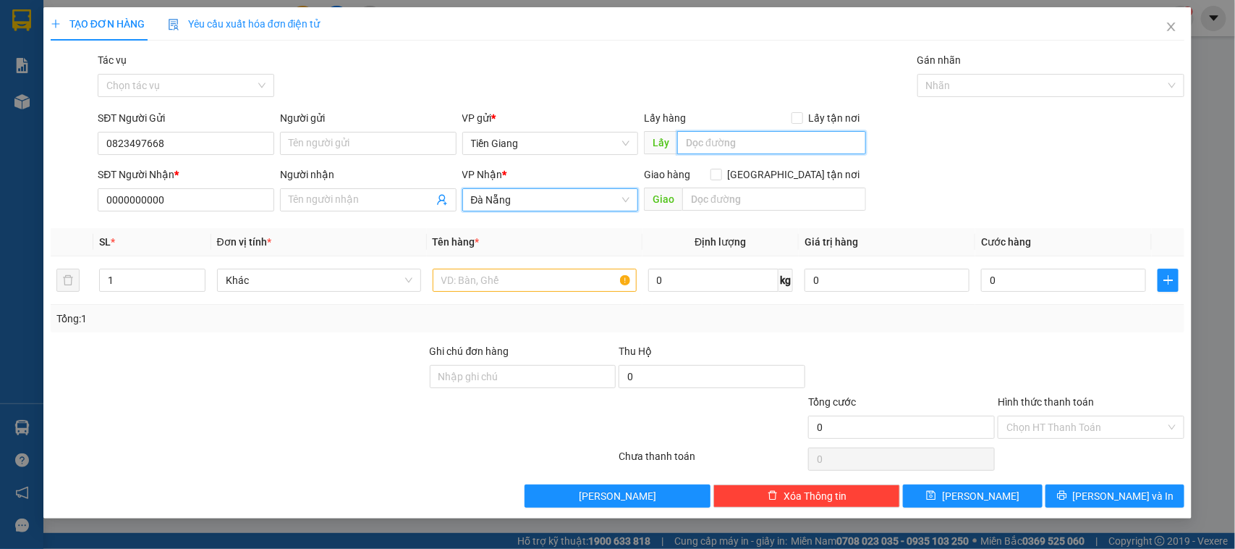
click at [686, 143] on input "text" at bounding box center [771, 142] width 189 height 23
click at [722, 125] on div "Lấy hàng Lấy tận nơi" at bounding box center [755, 118] width 222 height 16
click at [743, 143] on input "text" at bounding box center [771, 142] width 189 height 23
click at [576, 159] on div "VP gửi * [PERSON_NAME]" at bounding box center [550, 135] width 177 height 51
click at [578, 156] on div "VP gửi * [PERSON_NAME]" at bounding box center [550, 135] width 177 height 51
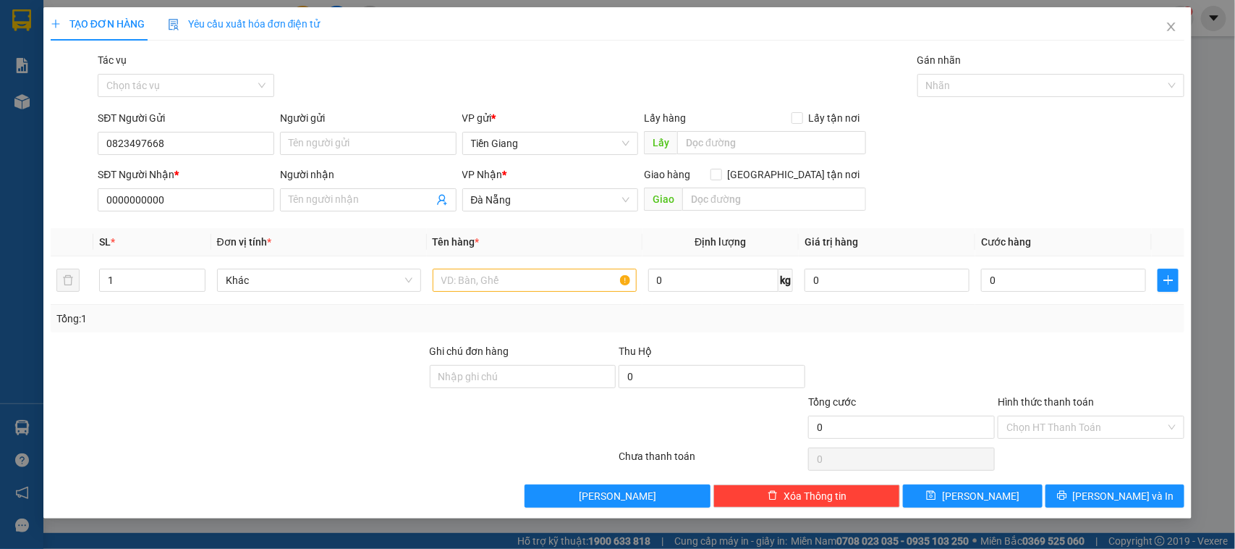
click at [562, 125] on div "VP gửi *" at bounding box center [550, 118] width 177 height 16
click at [559, 135] on span "Tiền Giang" at bounding box center [550, 143] width 159 height 22
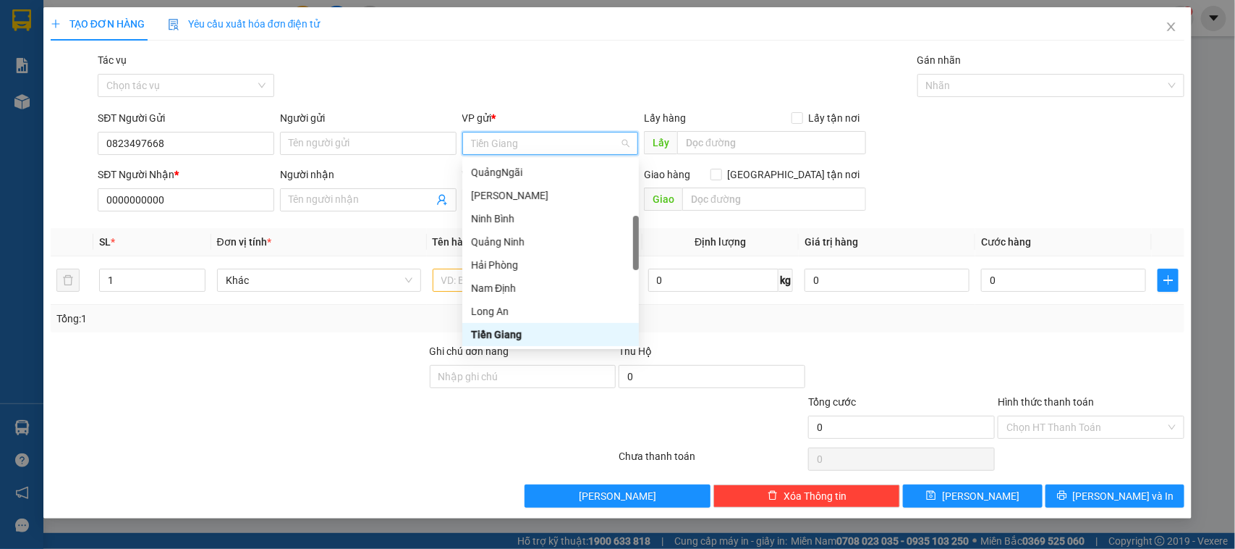
click at [559, 159] on body "Kết quả tìm kiếm ( 0 ) Bộ lọc No Data nhu.bonluyen 1 Báo cáo Kho hàng mới Hàng …" at bounding box center [617, 274] width 1235 height 549
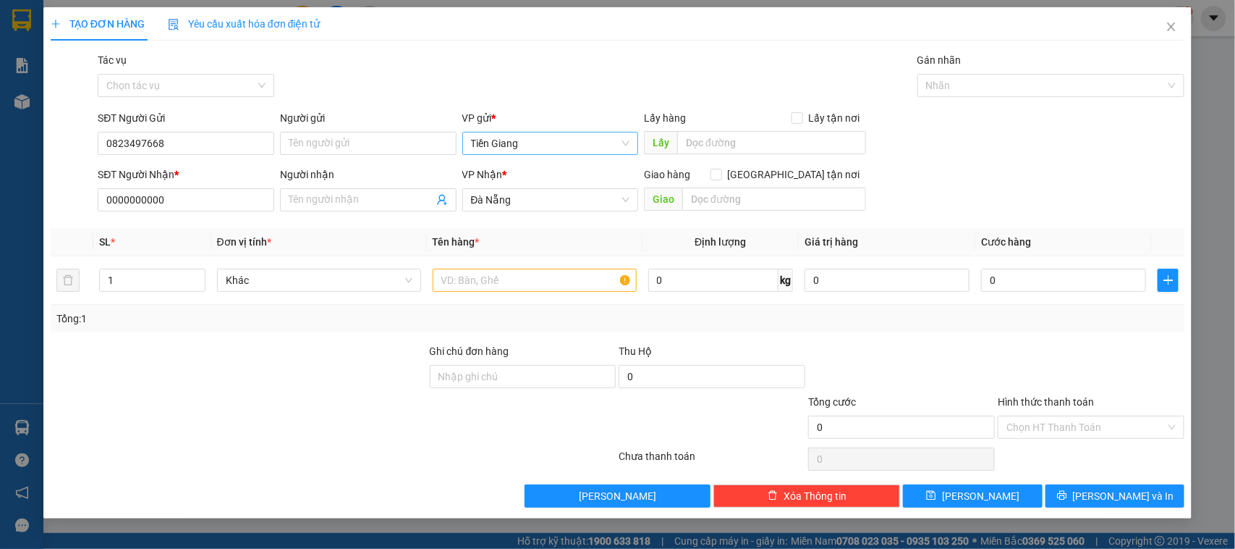
click at [550, 148] on span "Tiền Giang" at bounding box center [550, 143] width 159 height 22
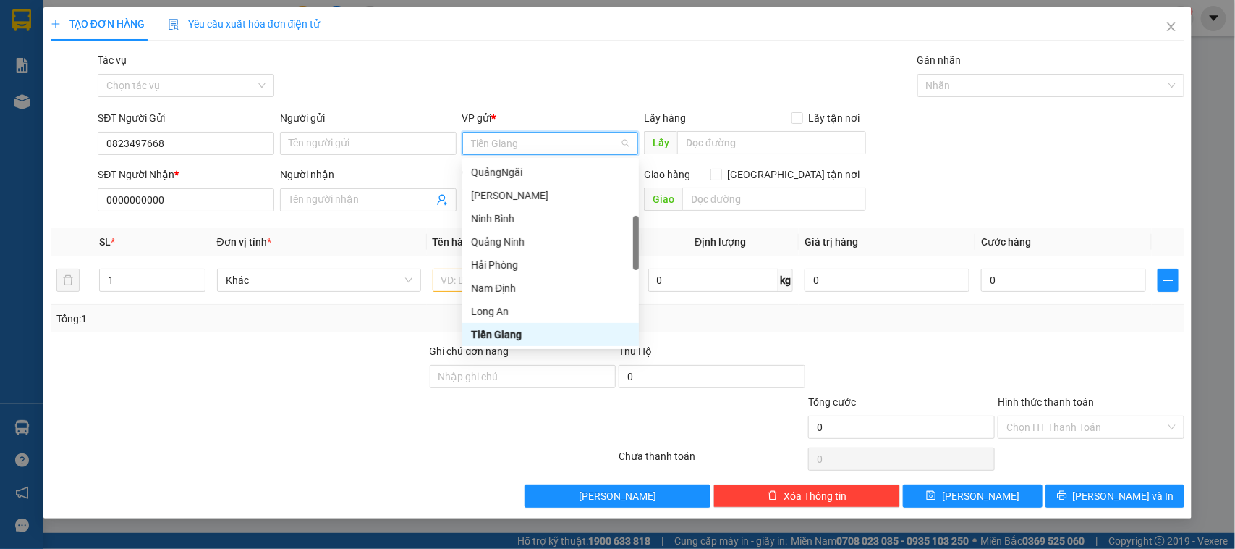
click at [550, 148] on span "Tiền Giang" at bounding box center [550, 143] width 159 height 22
click at [686, 142] on input "text" at bounding box center [771, 142] width 189 height 23
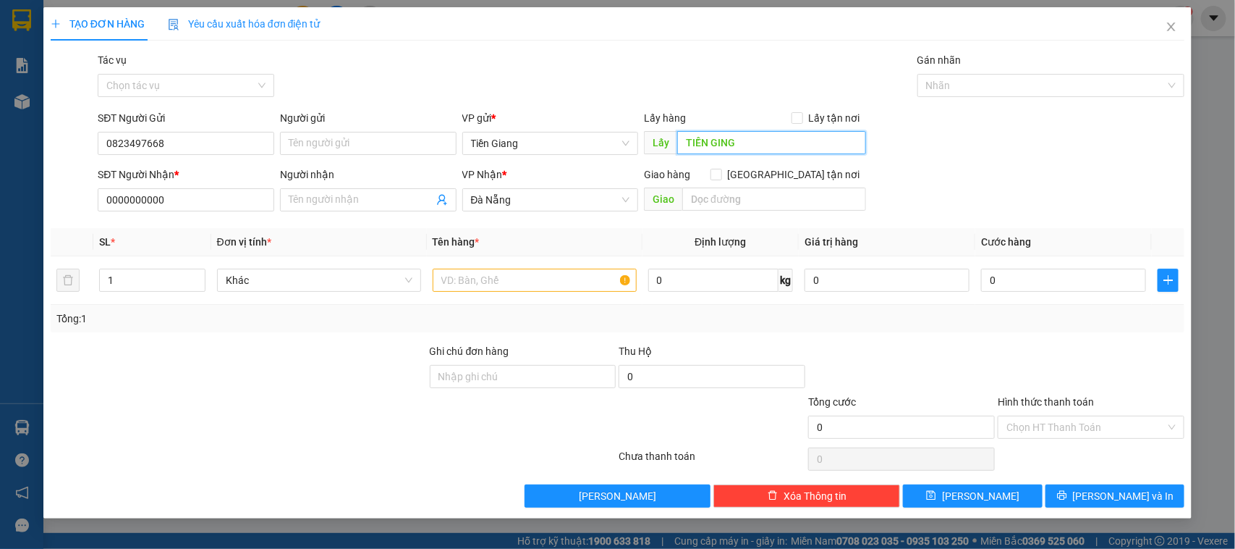
click at [720, 140] on input "TIỀN GING" at bounding box center [771, 142] width 189 height 23
type input "TIỀN GIANG"
click at [988, 494] on span "[PERSON_NAME]" at bounding box center [980, 496] width 77 height 16
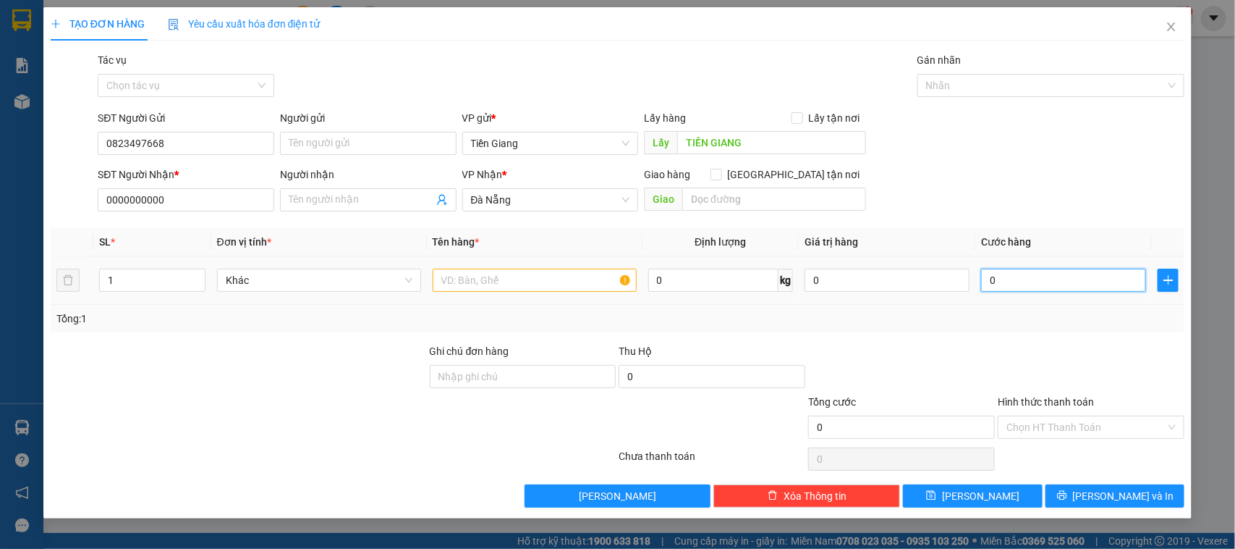
click at [1017, 274] on input "0" at bounding box center [1063, 279] width 165 height 23
click at [329, 280] on span "Khác" at bounding box center [319, 280] width 187 height 22
click at [127, 280] on input "1" at bounding box center [152, 280] width 105 height 22
click at [261, 283] on span "Khác" at bounding box center [319, 280] width 187 height 22
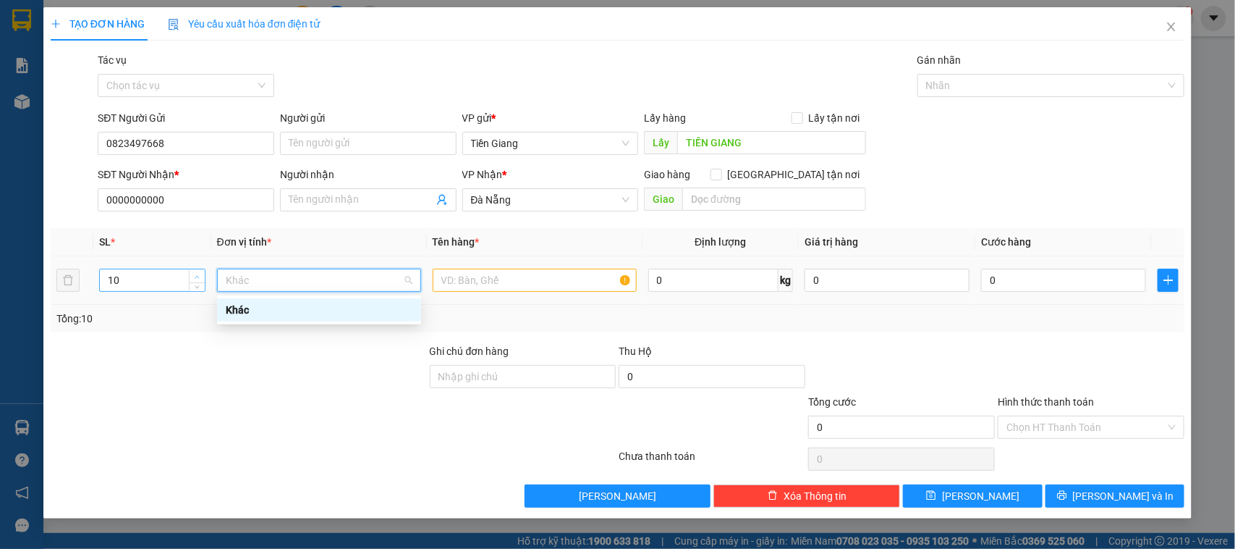
click at [195, 274] on icon "up" at bounding box center [197, 276] width 5 height 5
click at [273, 282] on span "Khác" at bounding box center [319, 280] width 187 height 22
type input "100"
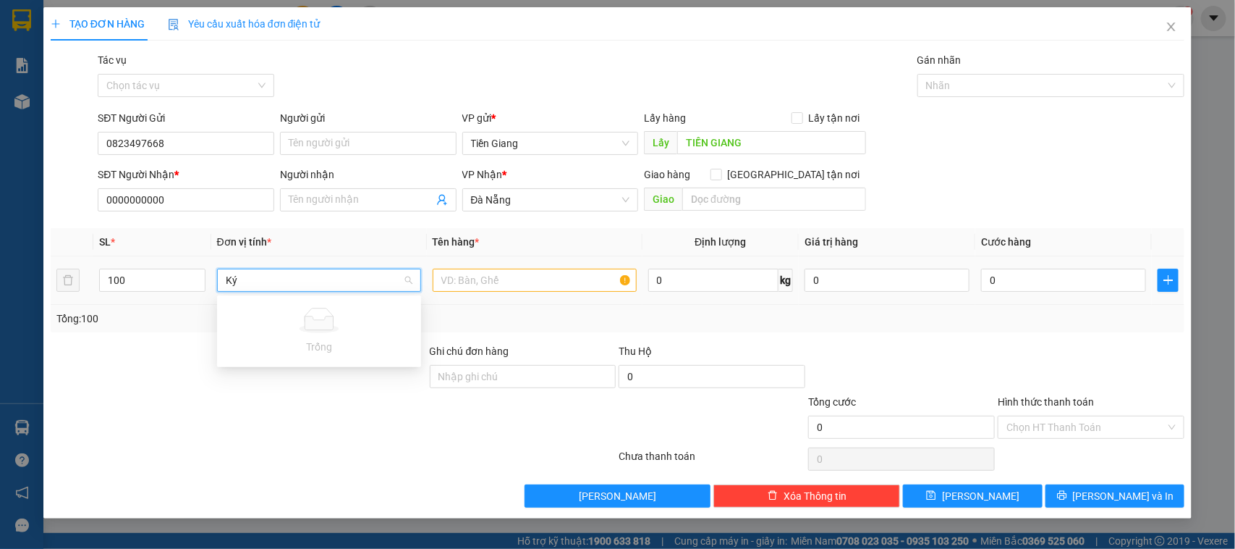
type input "Ký"
click at [465, 272] on input "text" at bounding box center [535, 279] width 204 height 23
type input "10b"
click at [999, 266] on div "0" at bounding box center [1063, 280] width 165 height 29
drag, startPoint x: 807, startPoint y: 347, endPoint x: 888, endPoint y: 315, distance: 87.4
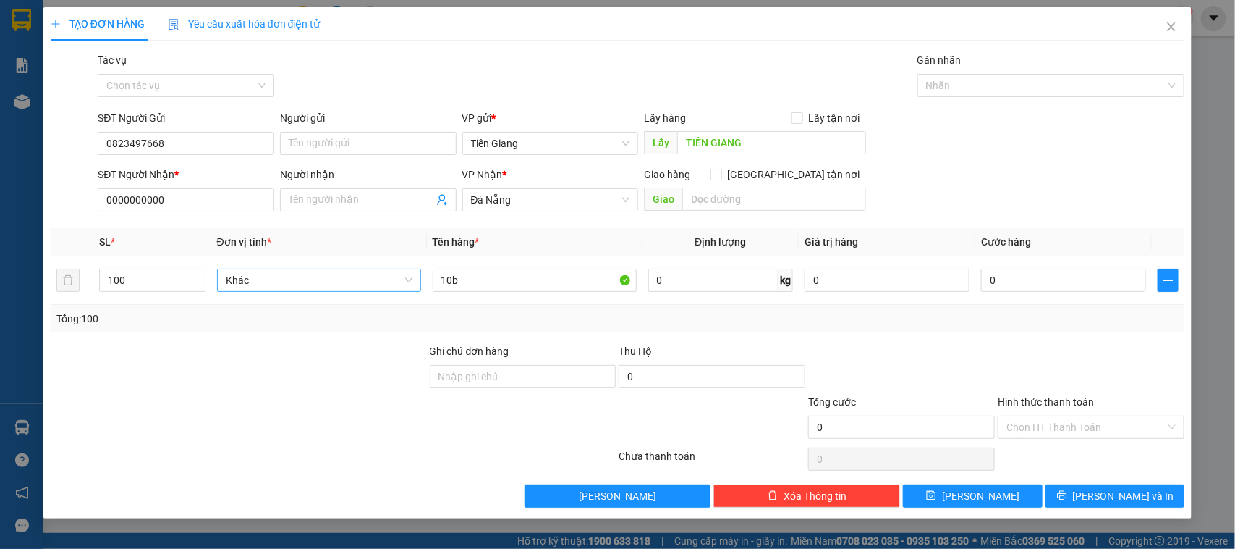
click at [811, 344] on div at bounding box center [902, 368] width 190 height 51
click at [920, 286] on input "0" at bounding box center [887, 279] width 165 height 23
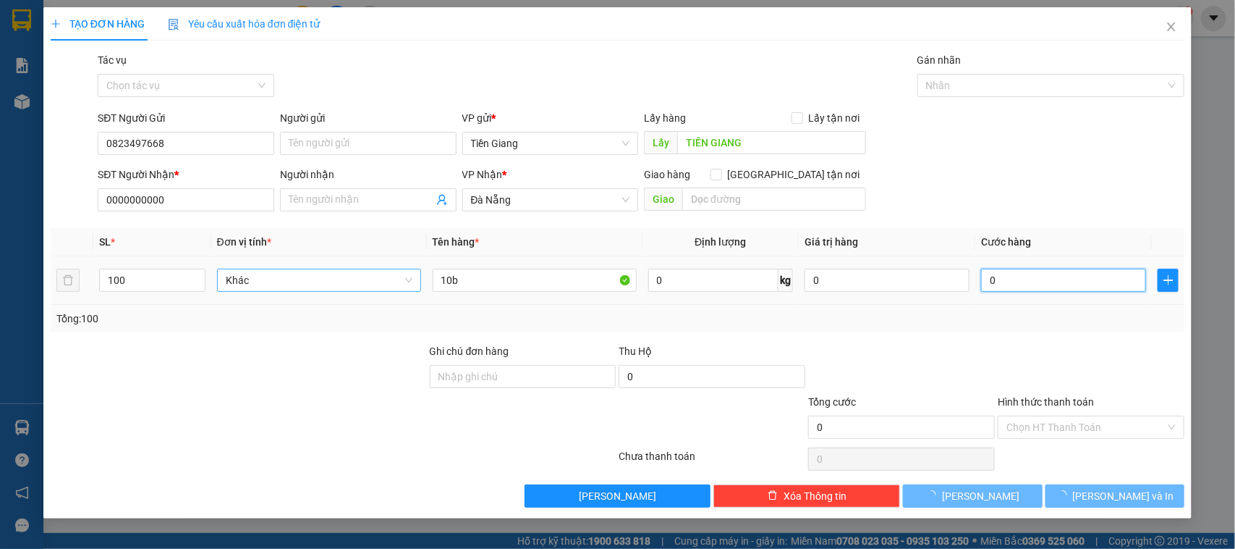
click at [1043, 281] on input "0" at bounding box center [1063, 279] width 165 height 23
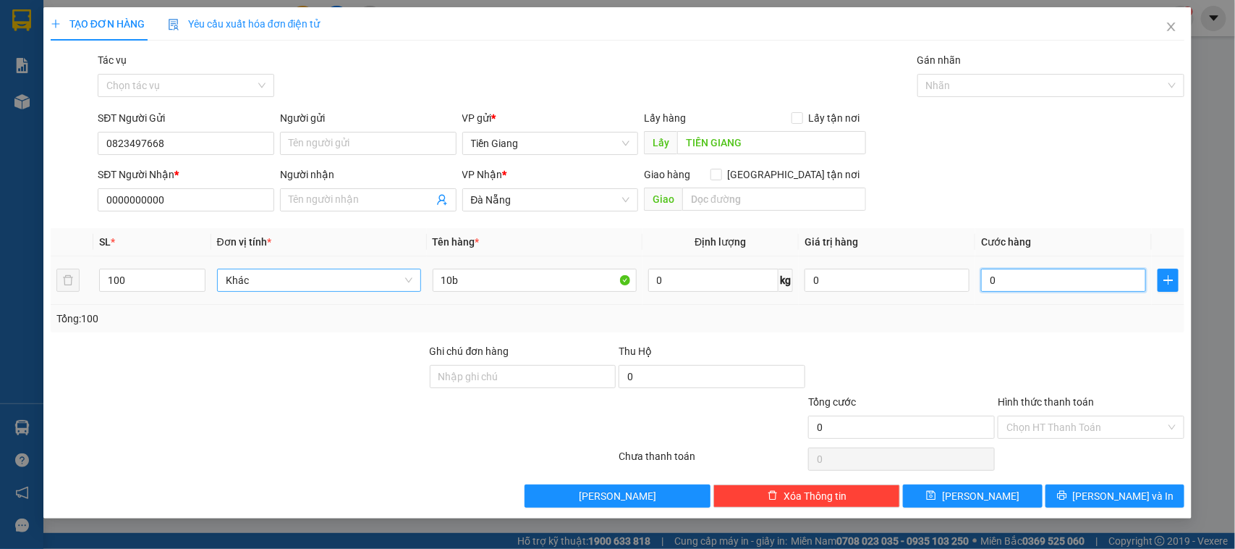
type input "3"
type input "30"
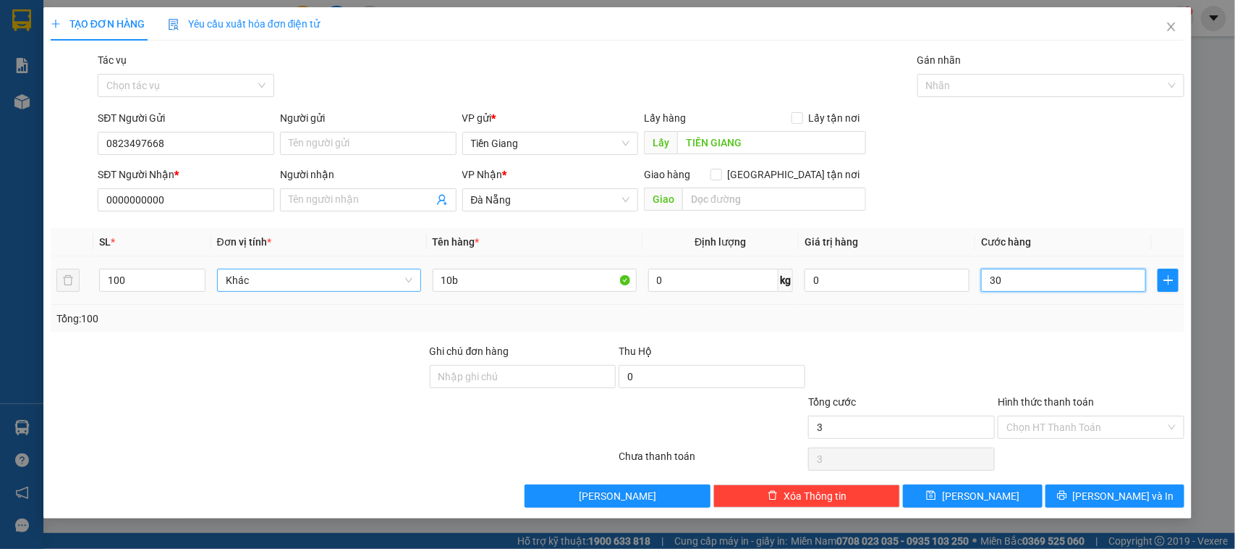
type input "30"
type input "300"
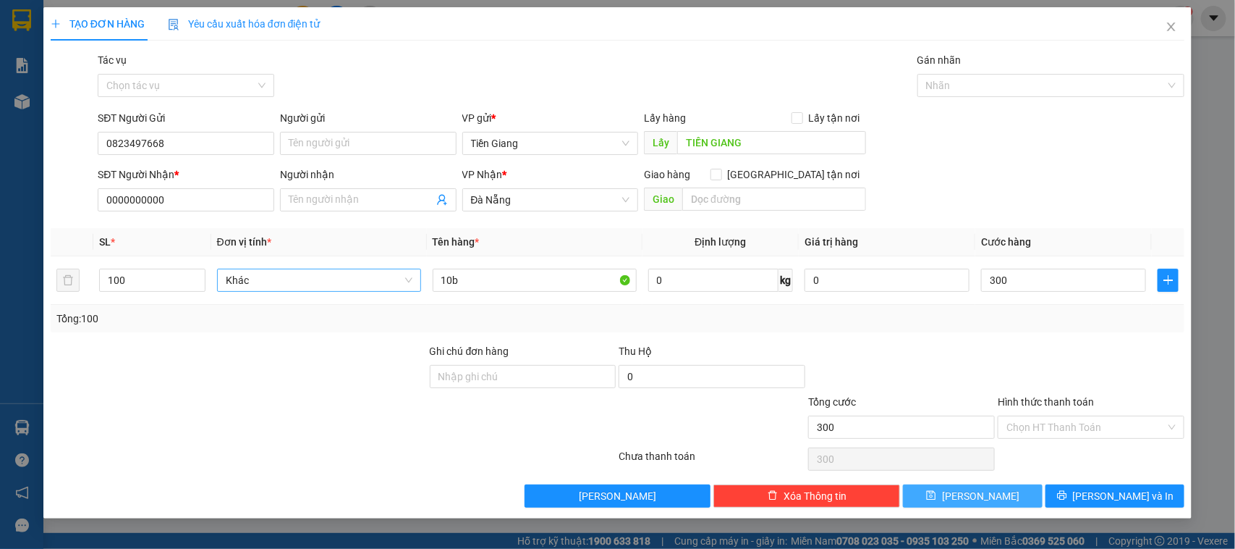
type input "300.000"
click at [968, 494] on button "[PERSON_NAME]" at bounding box center [972, 495] width 139 height 23
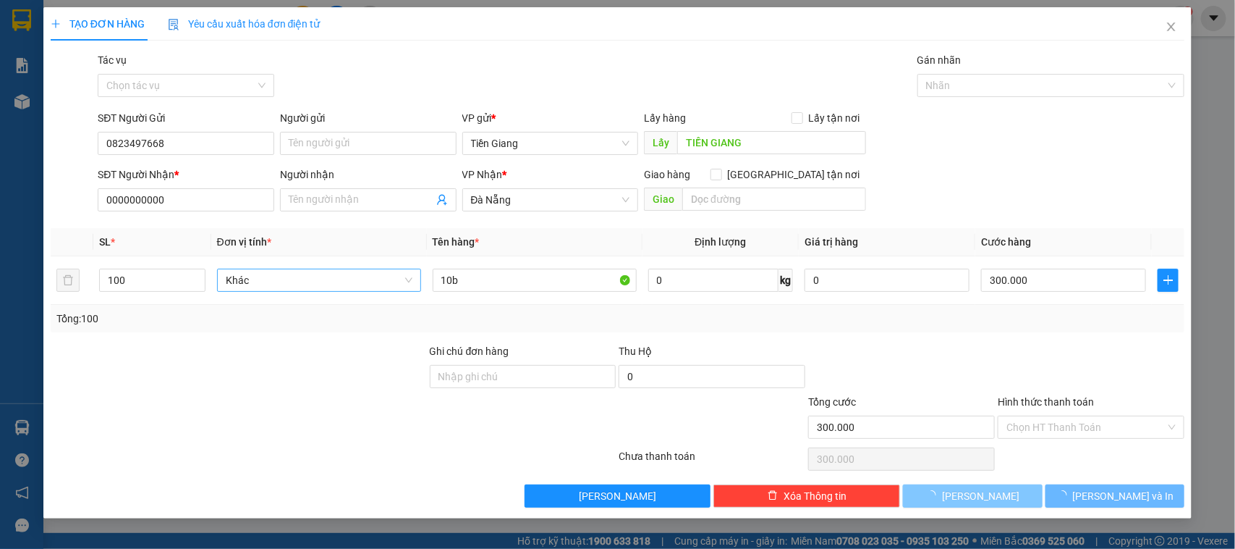
type input "1"
type input "0"
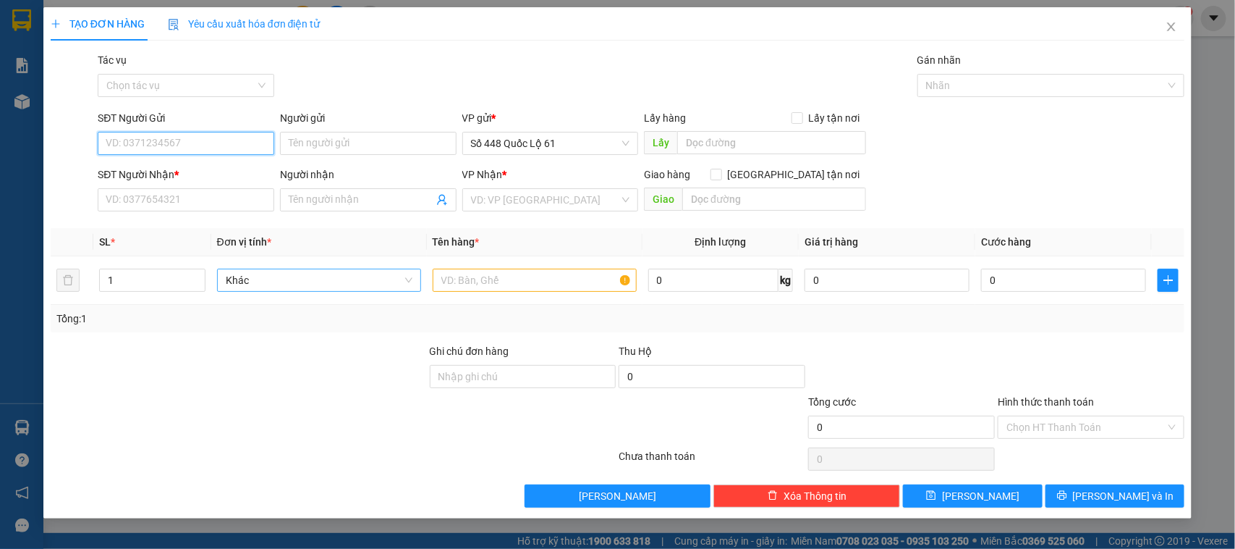
click at [164, 138] on input "SĐT Người Gửi" at bounding box center [186, 143] width 177 height 23
click at [179, 175] on div "0337752868" at bounding box center [185, 173] width 159 height 16
type input "0337752868"
type input "AN HŨU"
type input "00000000000"
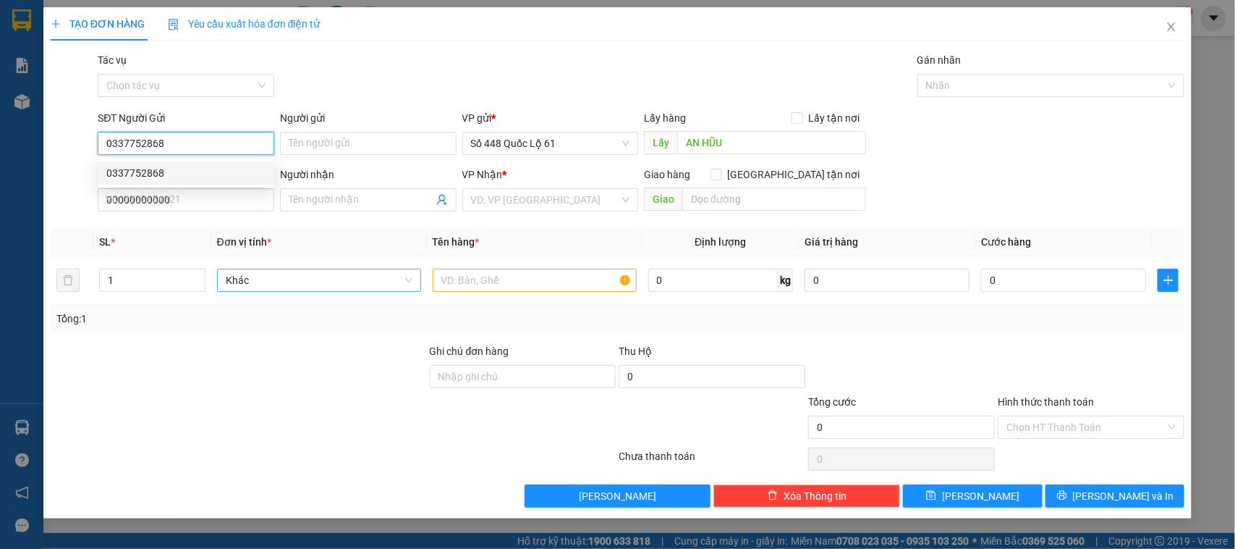
type input "200.000"
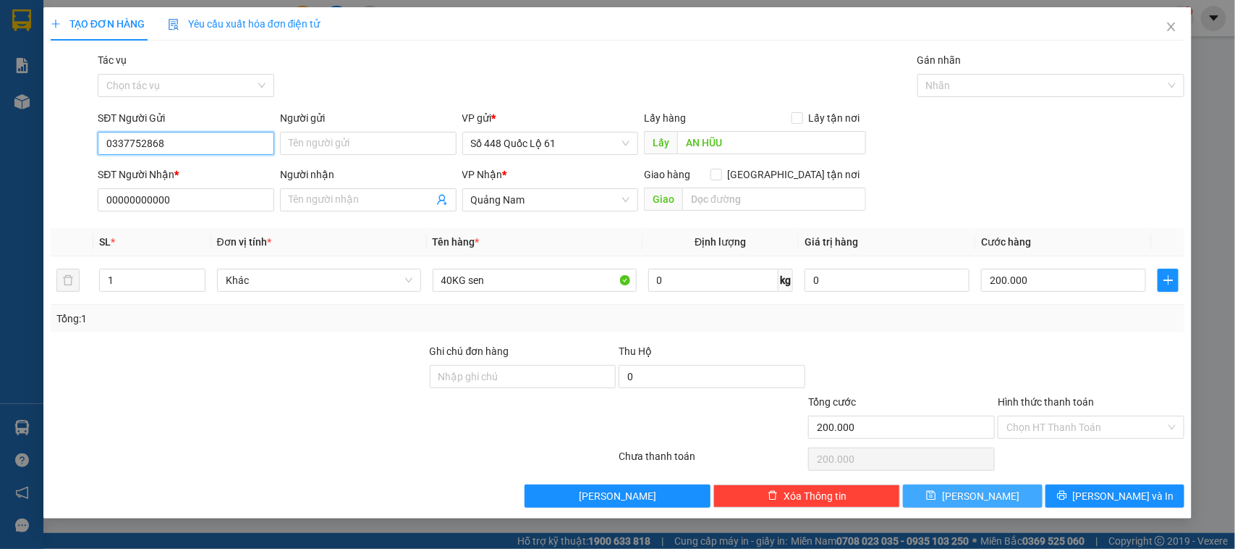
type input "0337752868"
click at [968, 496] on button "[PERSON_NAME]" at bounding box center [972, 495] width 139 height 23
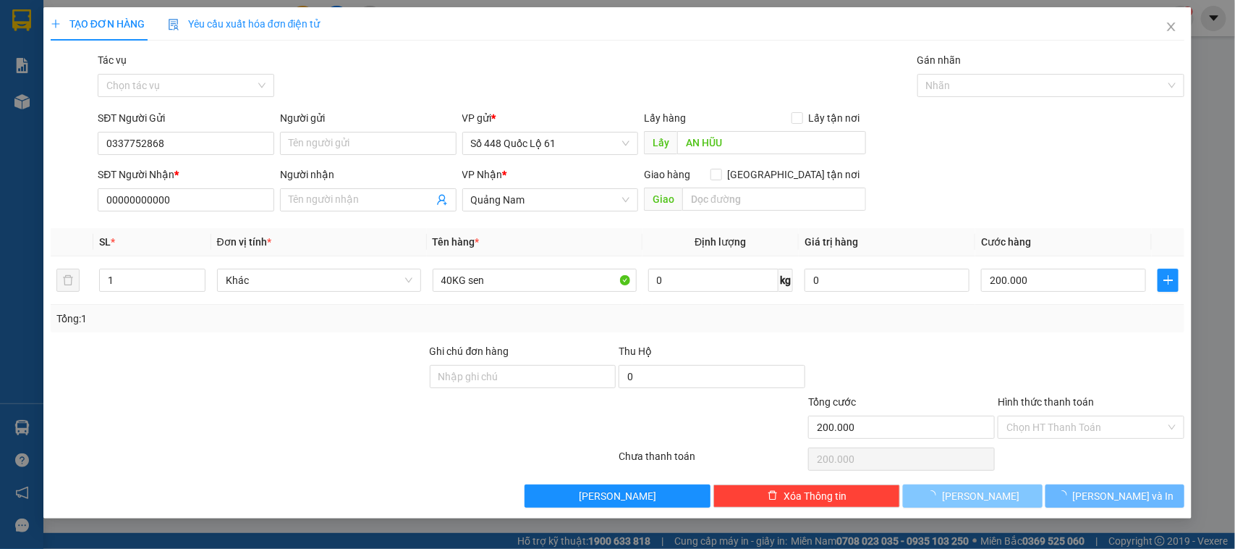
type input "0"
